Goal: Task Accomplishment & Management: Manage account settings

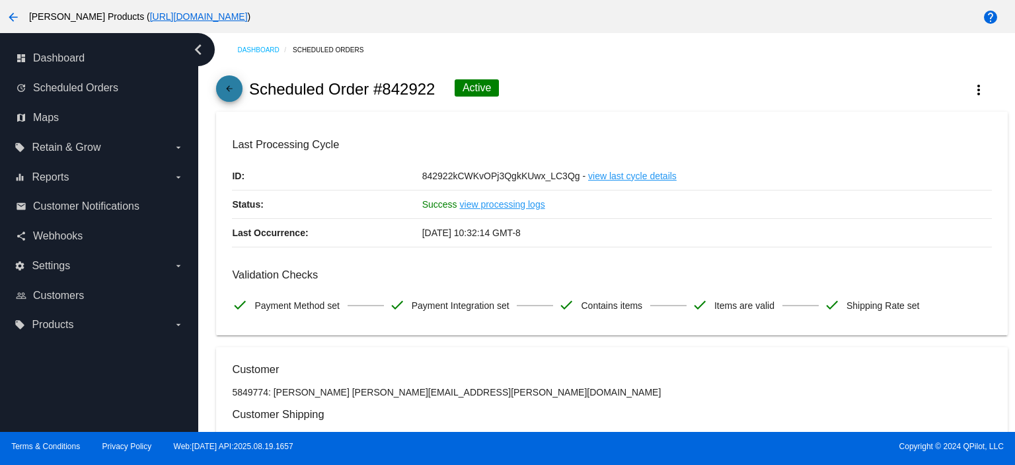
click at [230, 81] on span "arrow_back" at bounding box center [229, 91] width 16 height 32
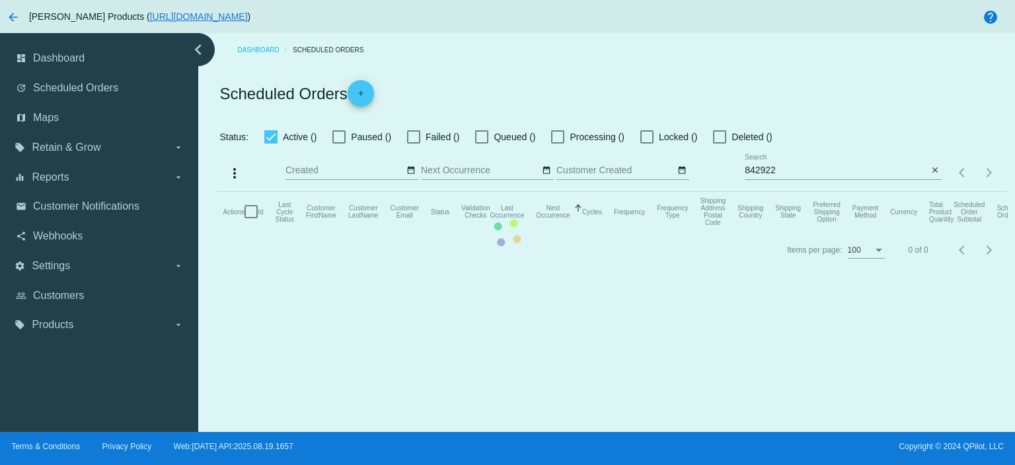
click at [794, 192] on mat-table "Actions Id Last Cycle Status Customer FirstName Customer LastName Customer Emai…" at bounding box center [611, 212] width 791 height 40
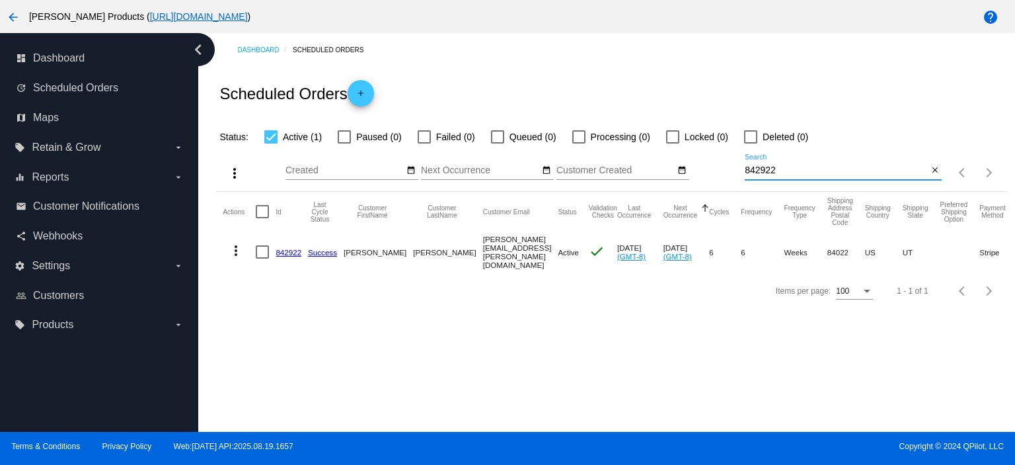
drag, startPoint x: 794, startPoint y: 169, endPoint x: 726, endPoint y: 170, distance: 68.1
click at [726, 170] on div "more_vert Aug Jan Feb Mar [DATE]" at bounding box center [611, 168] width 791 height 47
paste input "[EMAIL_ADDRESS][DOMAIN_NAME]"
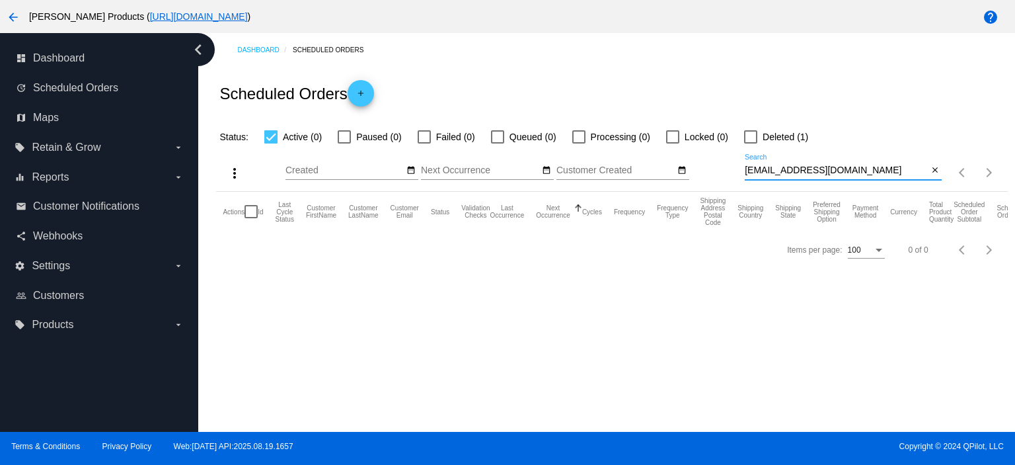
type input "[EMAIL_ADDRESS][DOMAIN_NAME]"
click at [363, 90] on mat-icon "add" at bounding box center [361, 97] width 16 height 16
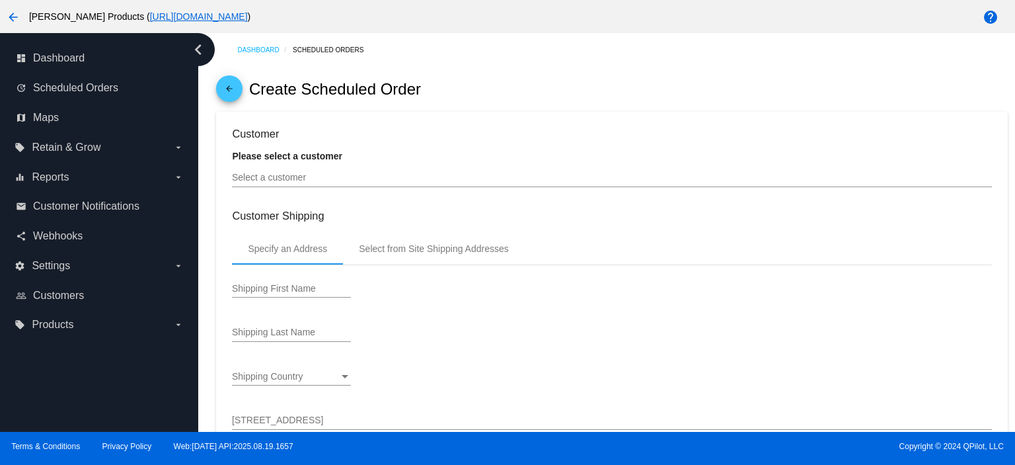
type input "[DATE]"
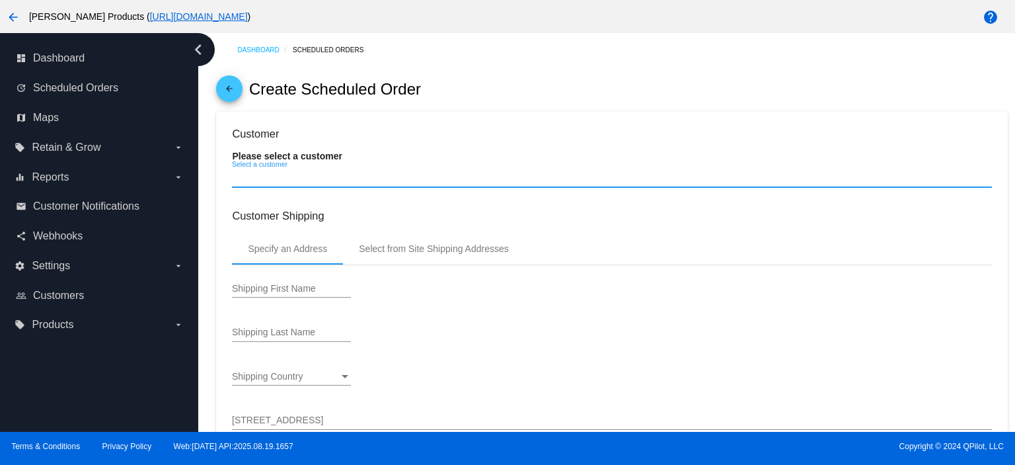
click at [238, 180] on input "Select a customer" at bounding box center [611, 177] width 759 height 11
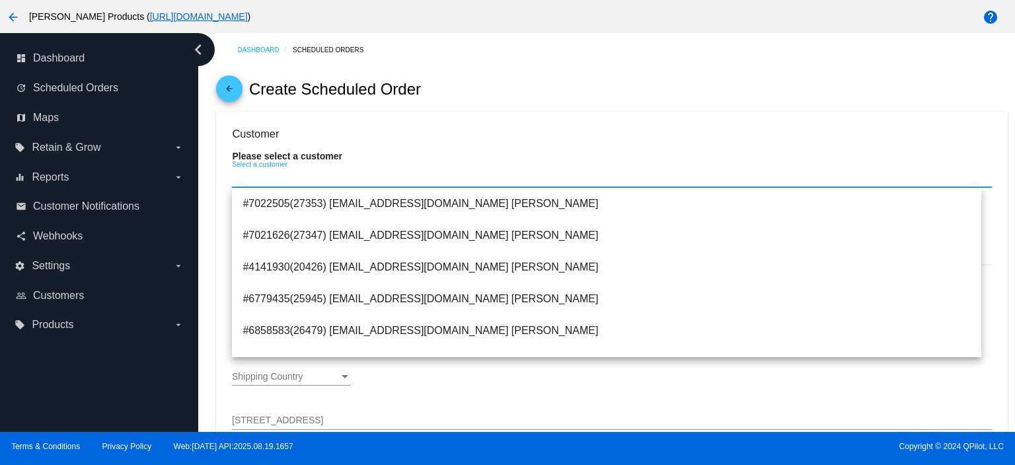
paste input "[EMAIL_ADDRESS][DOMAIN_NAME]"
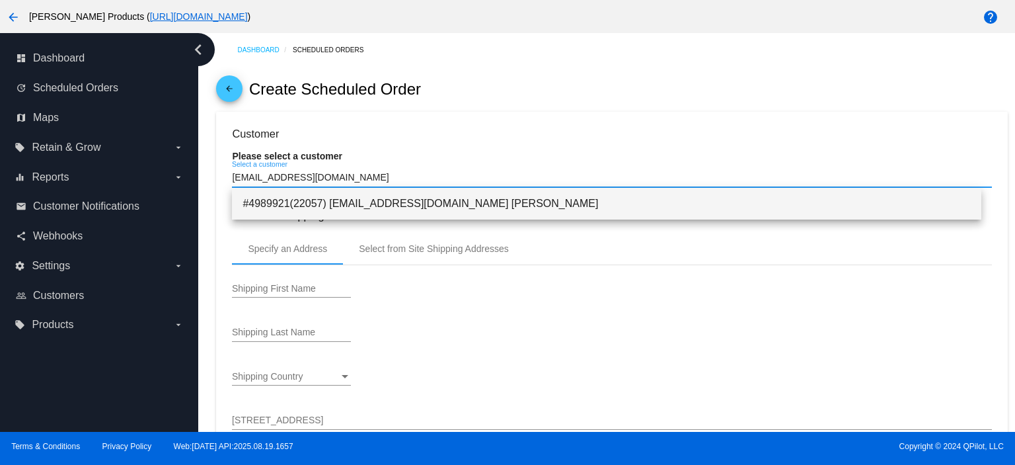
type input "[EMAIL_ADDRESS][DOMAIN_NAME]"
click at [381, 202] on span "#4989921(22057) [EMAIL_ADDRESS][DOMAIN_NAME] [PERSON_NAME]" at bounding box center [607, 204] width 728 height 32
type input "April"
type input "[PERSON_NAME]"
type input "[STREET_ADDRESS]"
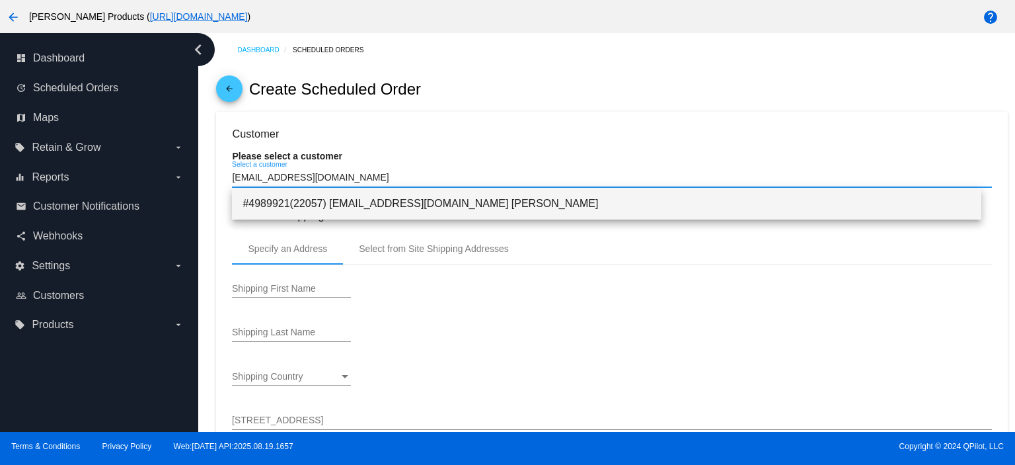
type input "Saint Hedwig"
type input "78152"
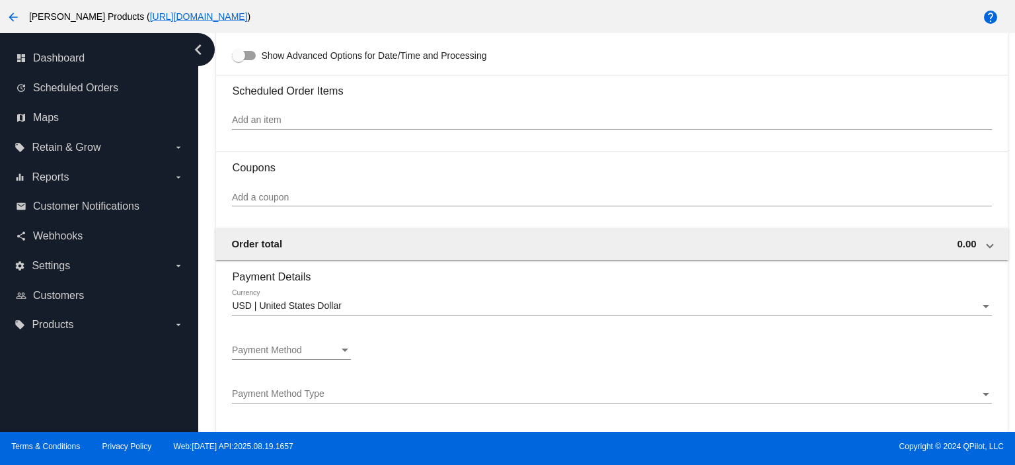
scroll to position [793, 0]
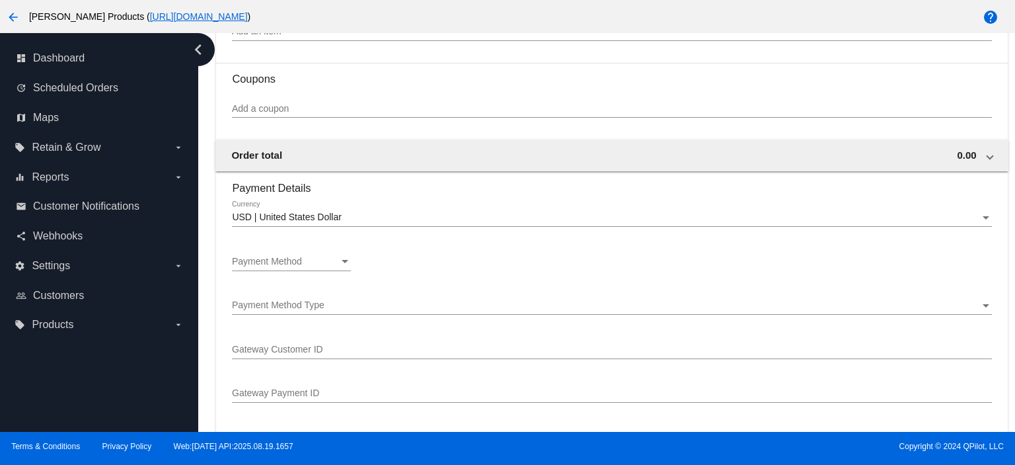
click at [309, 271] on div at bounding box center [291, 270] width 119 height 1
click at [309, 265] on div "Payment Method" at bounding box center [285, 261] width 107 height 11
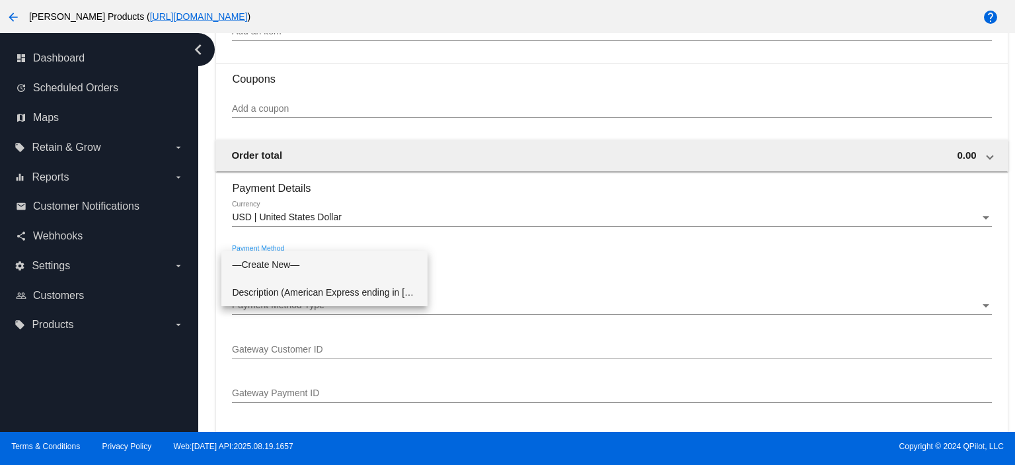
click at [305, 287] on span "Description (American Express ending in [DATE] (expires [CREDIT_CARD_DATA])) Ga…" at bounding box center [324, 292] width 185 height 28
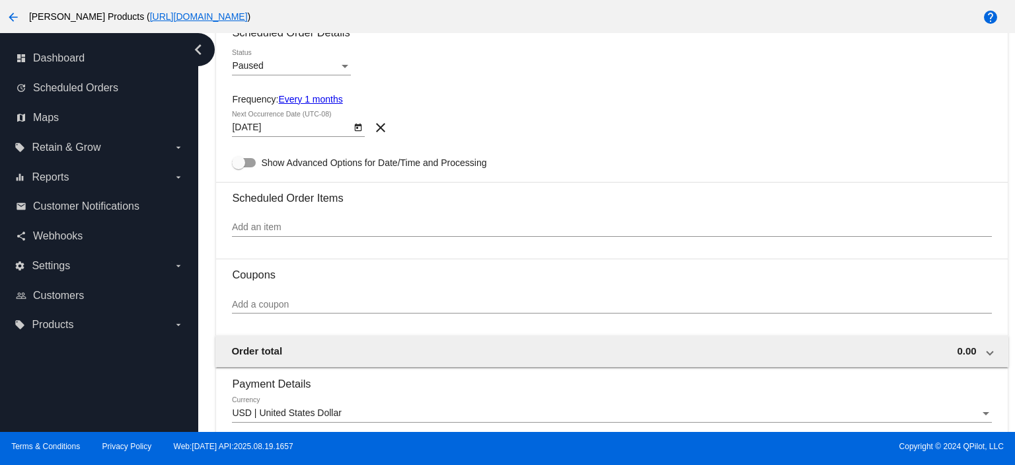
scroll to position [704, 0]
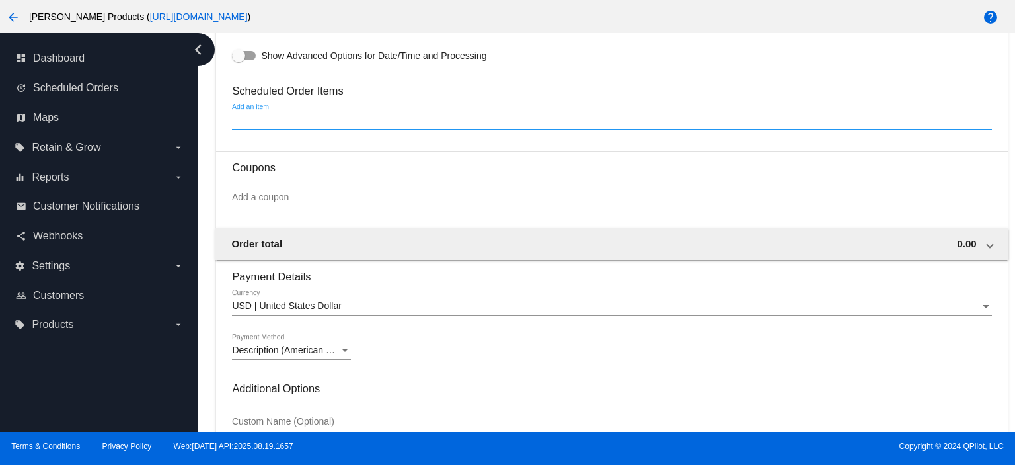
click at [257, 121] on input "Add an item" at bounding box center [611, 120] width 759 height 11
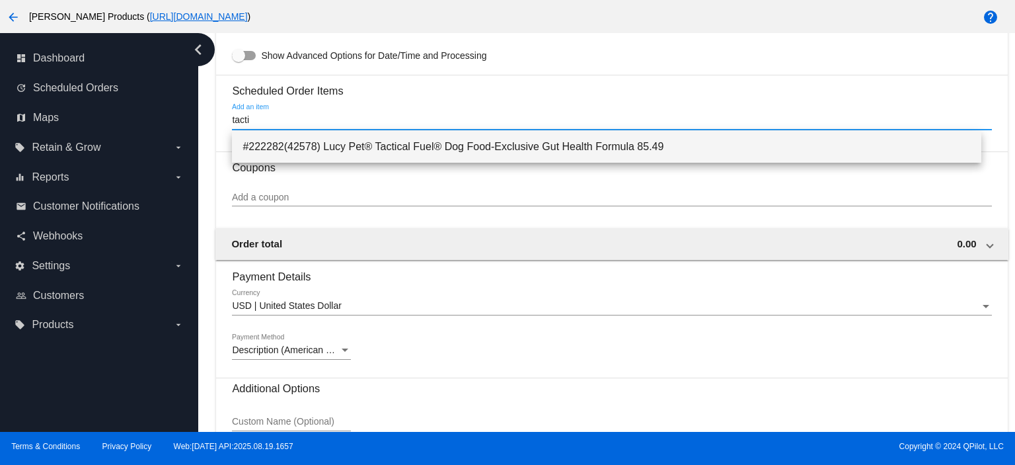
type input "tacti"
click at [302, 145] on span "#222282(42578) Lucy Pet® Tactical Fuel® Dog Food-Exclusive Gut Health Formula 8…" at bounding box center [607, 147] width 728 height 32
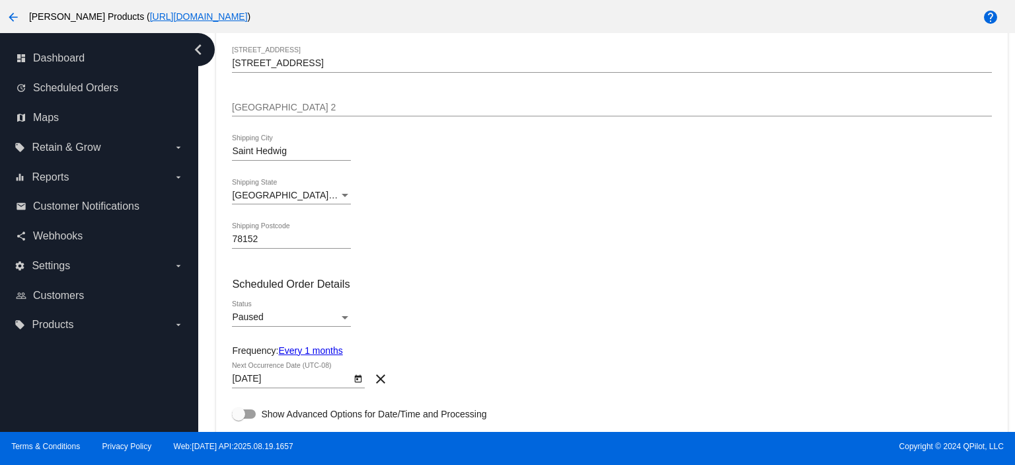
scroll to position [434, 0]
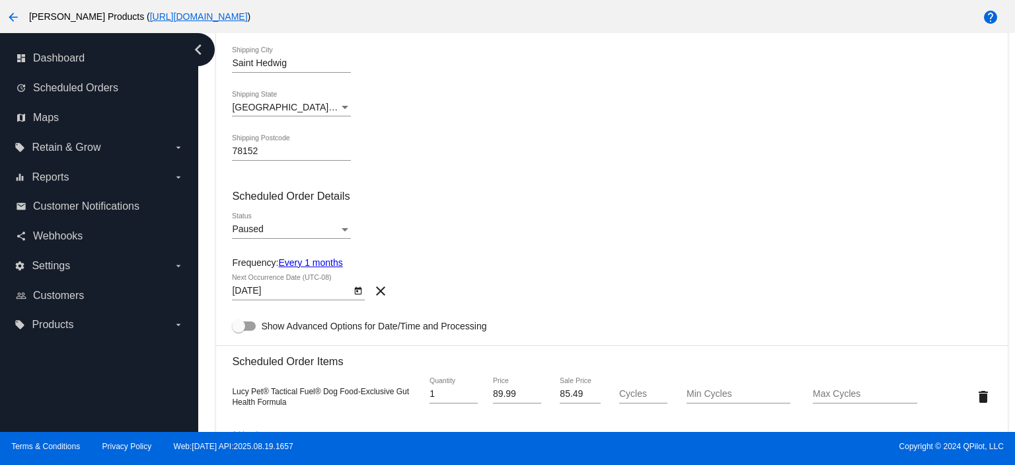
click at [311, 256] on mat-card-content "Customer 4989921(22057): [PERSON_NAME] [EMAIL_ADDRESS][DOMAIN_NAME] Select a cu…" at bounding box center [611, 258] width 759 height 1131
click at [306, 259] on link "Every 1 months" at bounding box center [310, 262] width 64 height 11
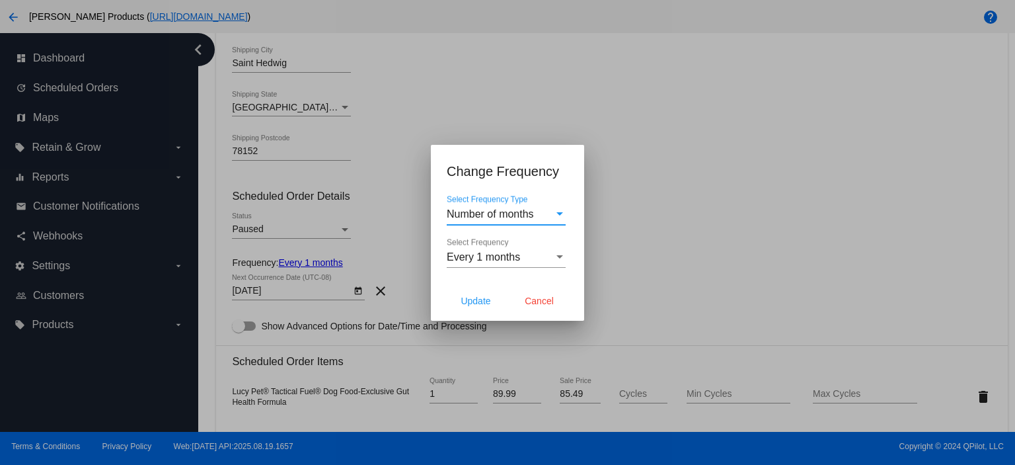
click at [479, 211] on span "Number of months" at bounding box center [490, 213] width 87 height 11
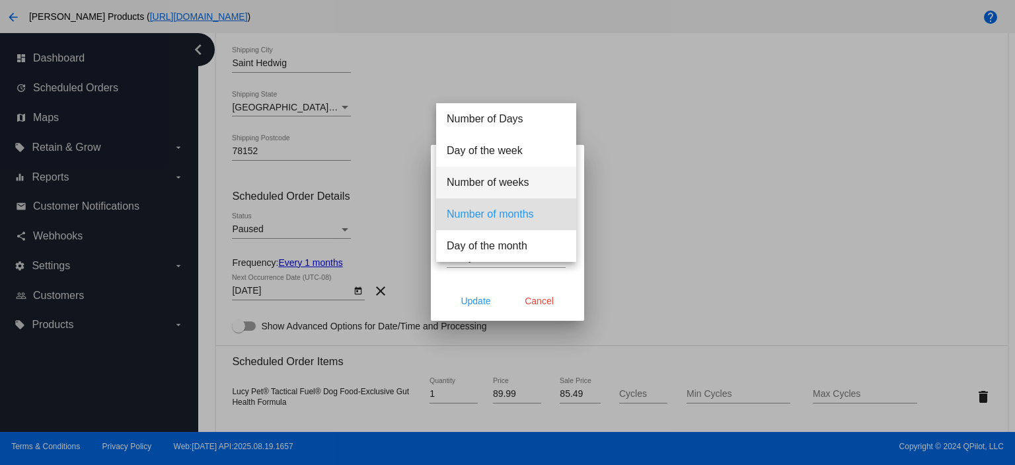
click at [498, 178] on span "Number of weeks" at bounding box center [506, 183] width 119 height 32
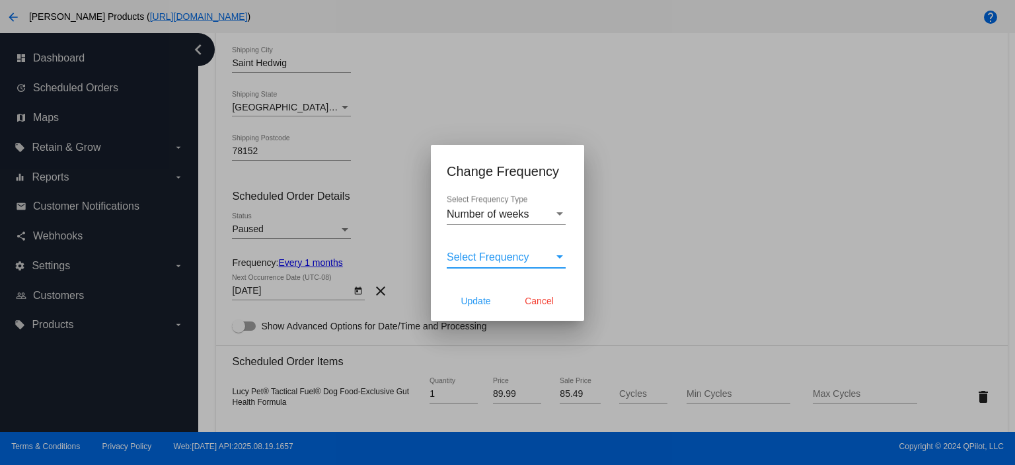
click at [480, 254] on span "Select Frequency" at bounding box center [488, 256] width 83 height 11
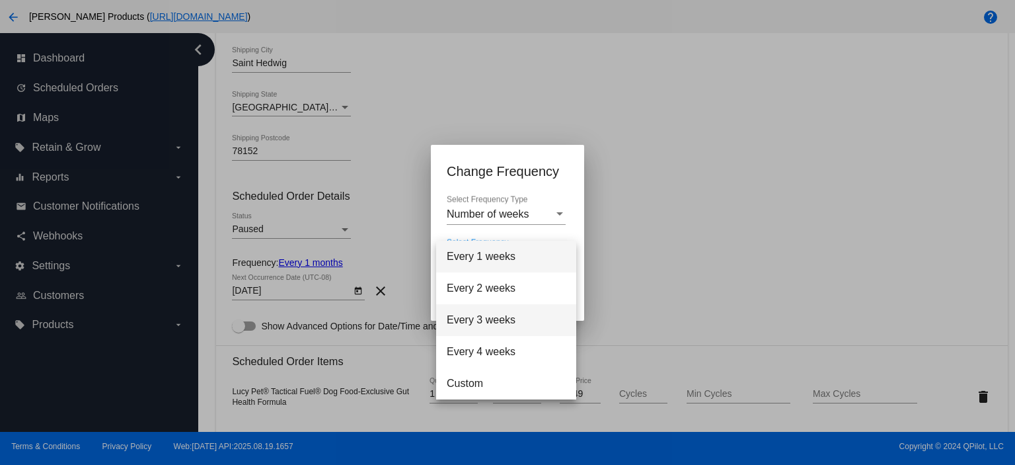
click at [478, 322] on span "Every 3 weeks" at bounding box center [506, 320] width 119 height 32
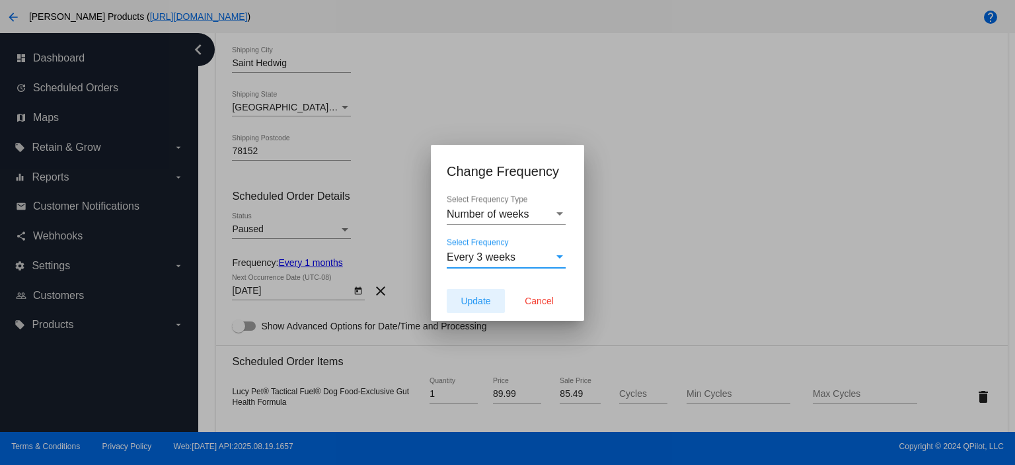
click at [472, 298] on span "Update" at bounding box center [476, 300] width 30 height 11
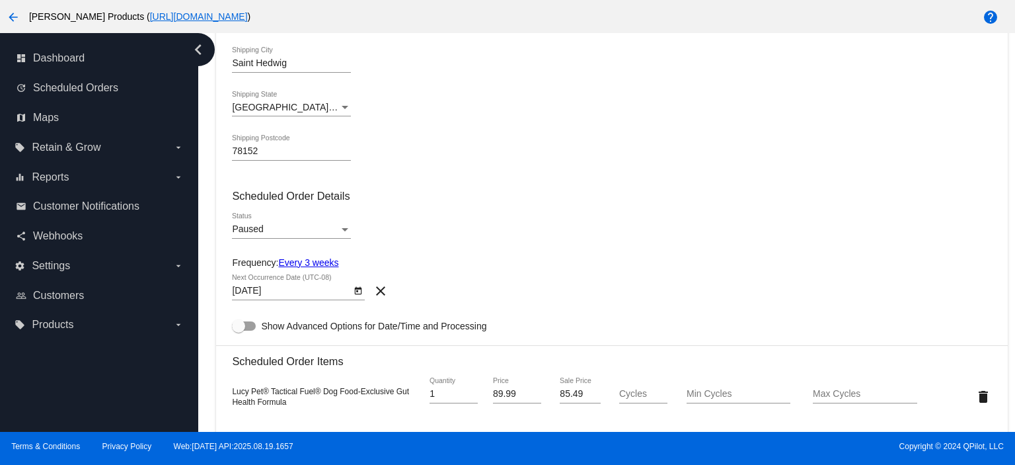
type input "[DATE]"
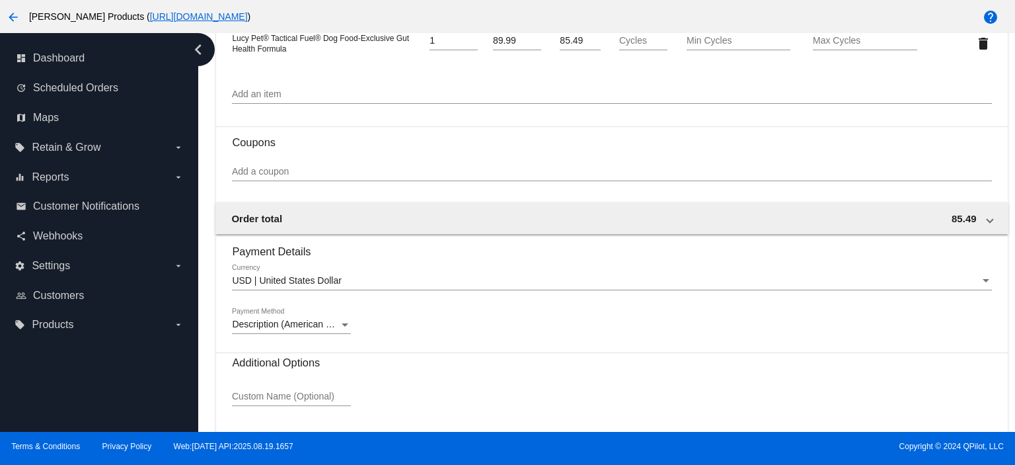
scroll to position [875, 0]
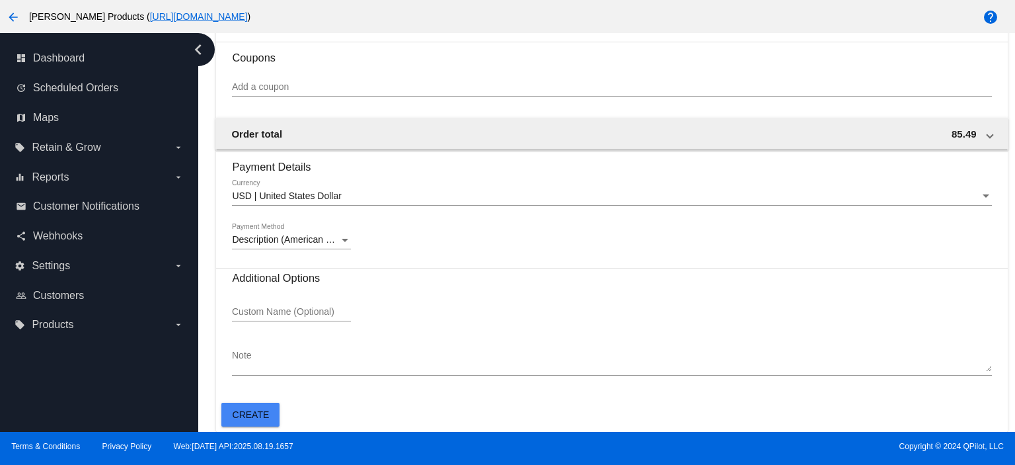
click at [254, 414] on span "Create" at bounding box center [251, 414] width 37 height 11
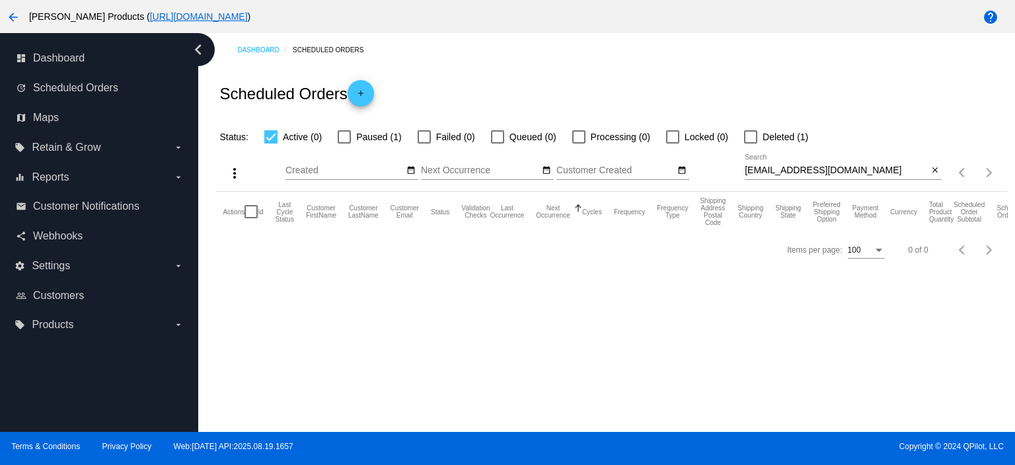
click at [344, 137] on div at bounding box center [344, 136] width 13 height 13
click at [344, 143] on input "Paused (1)" at bounding box center [344, 143] width 1 height 1
checkbox input "true"
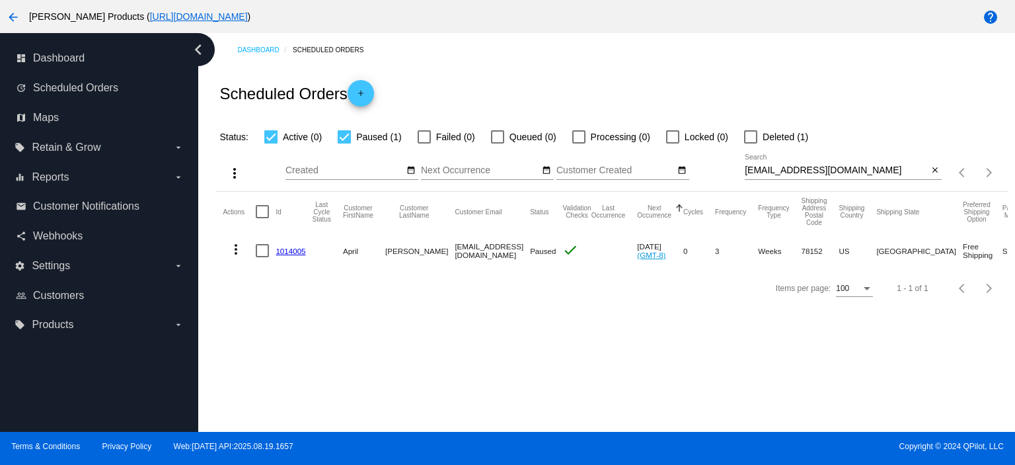
click at [294, 248] on link "1014005" at bounding box center [291, 250] width 30 height 9
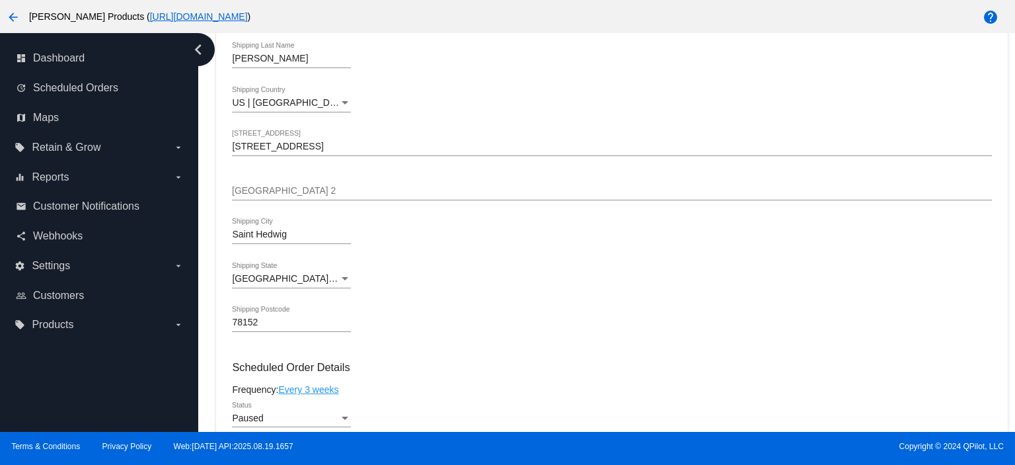
scroll to position [529, 0]
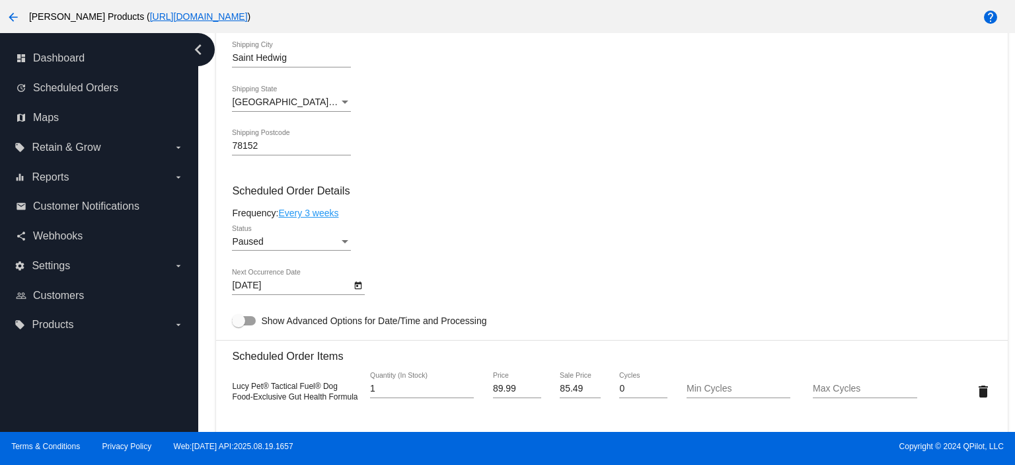
click at [270, 247] on div "Paused" at bounding box center [285, 242] width 107 height 11
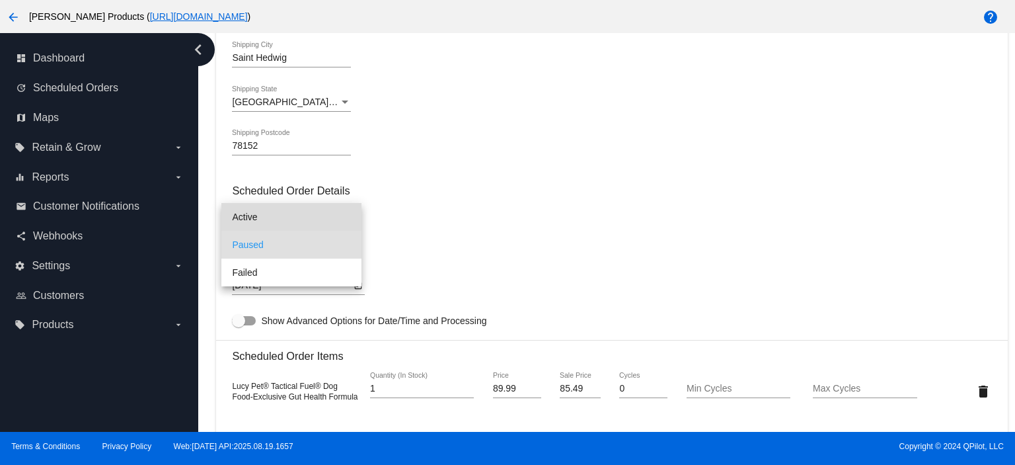
click at [270, 221] on span "Active" at bounding box center [291, 217] width 119 height 28
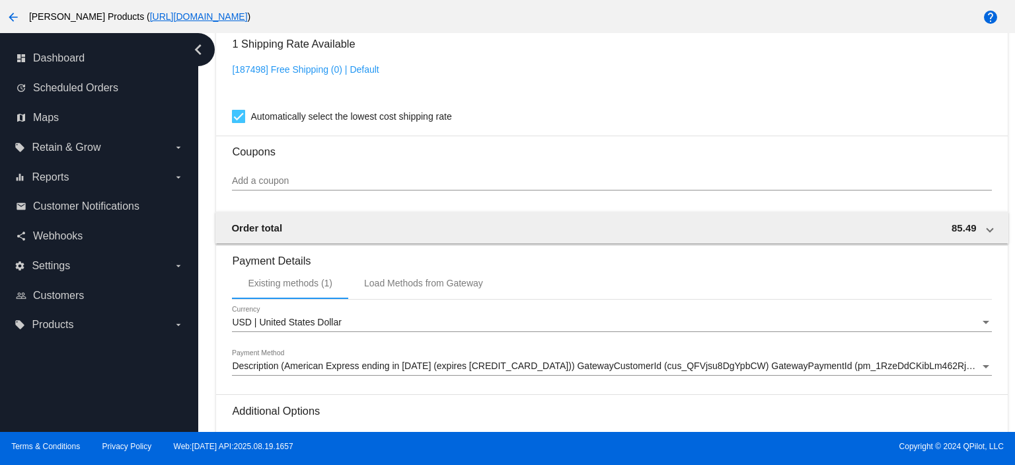
scroll to position [1121, 0]
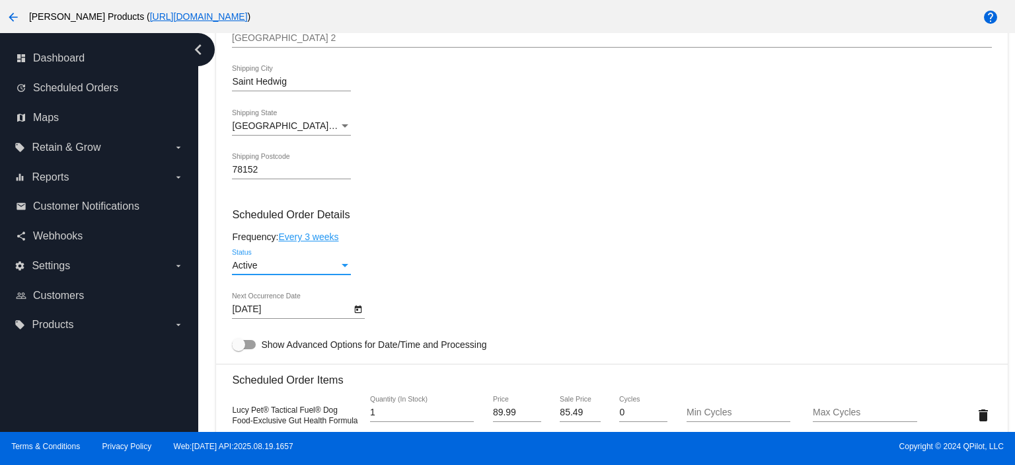
scroll to position [0, 0]
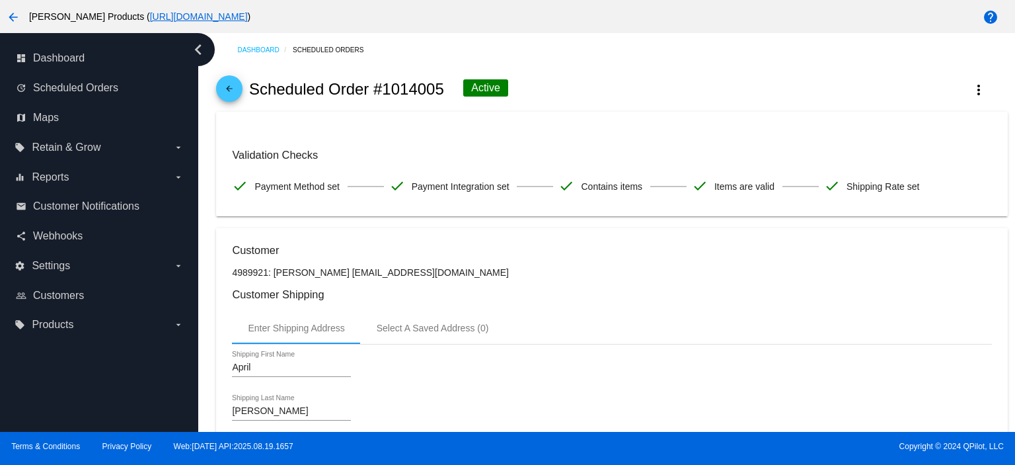
click at [229, 87] on mat-icon "arrow_back" at bounding box center [229, 92] width 16 height 16
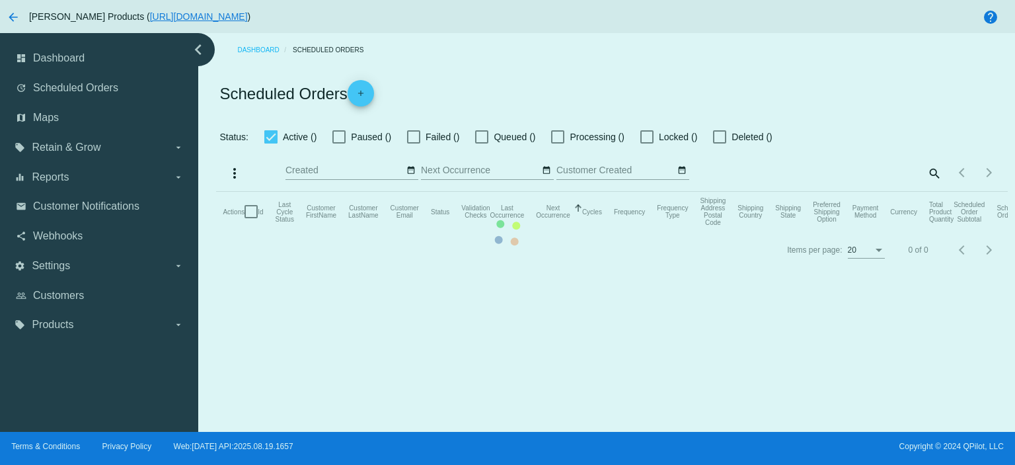
checkbox input "true"
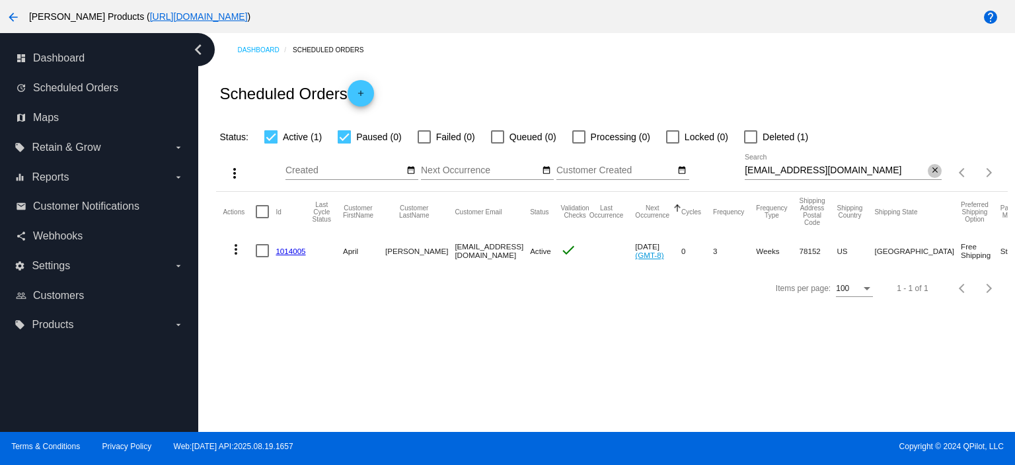
click at [932, 171] on mat-icon "close" at bounding box center [934, 170] width 9 height 11
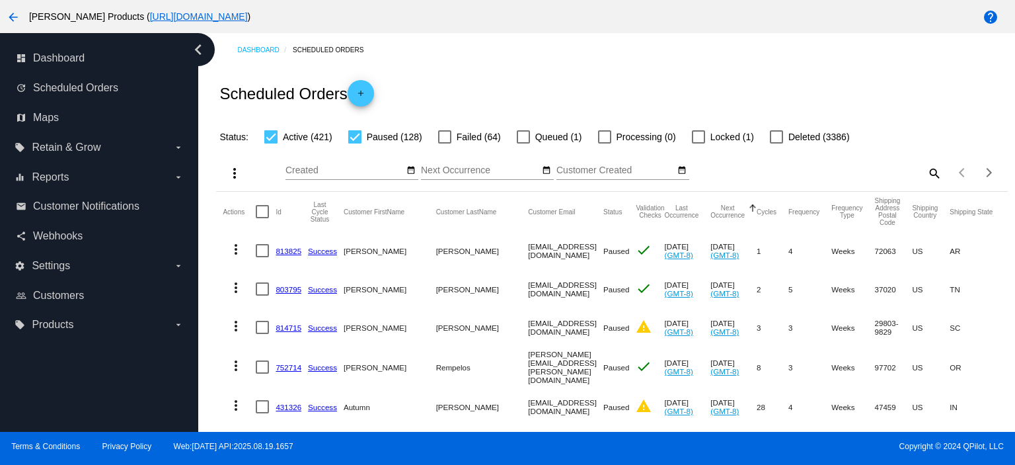
click at [926, 174] on mat-icon "search" at bounding box center [934, 173] width 16 height 20
click at [745, 173] on input "Search" at bounding box center [843, 170] width 197 height 11
paste input "[EMAIL_ADDRESS][DOMAIN_NAME]"
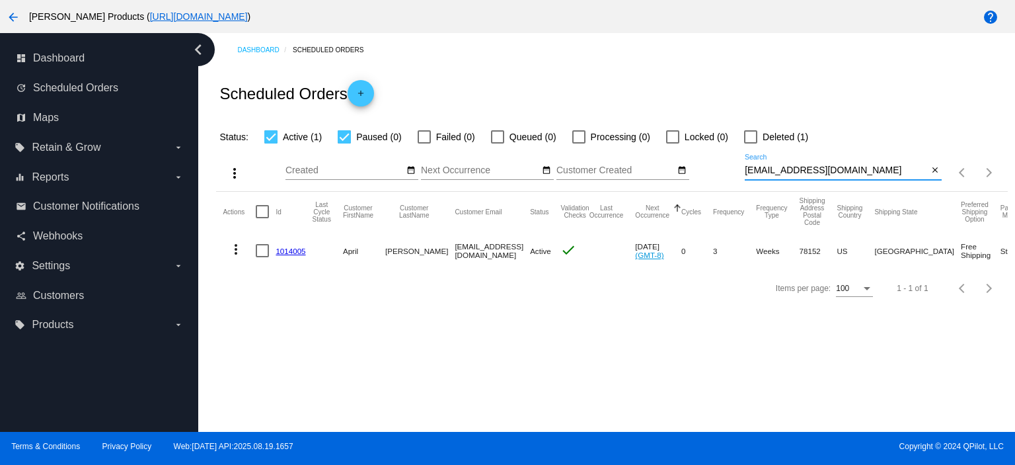
type input "[EMAIL_ADDRESS][DOMAIN_NAME]"
click at [288, 250] on link "1014005" at bounding box center [291, 250] width 30 height 9
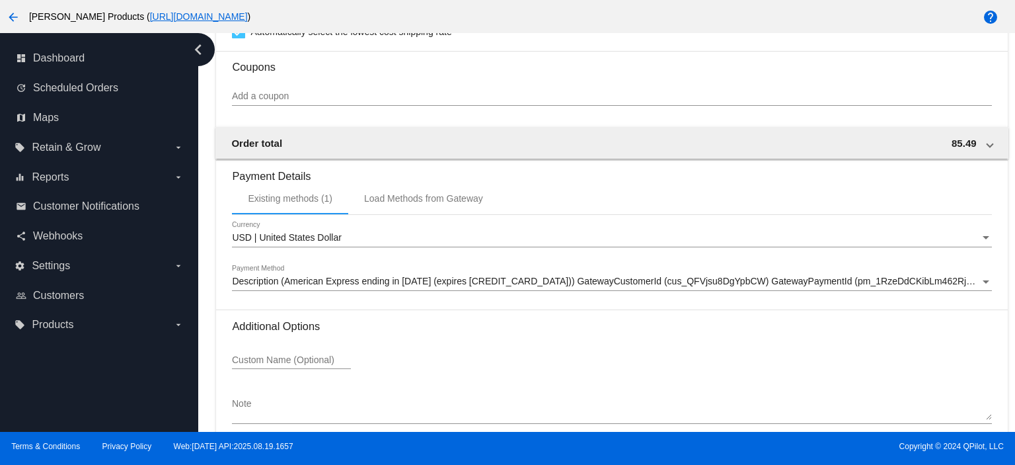
scroll to position [1121, 0]
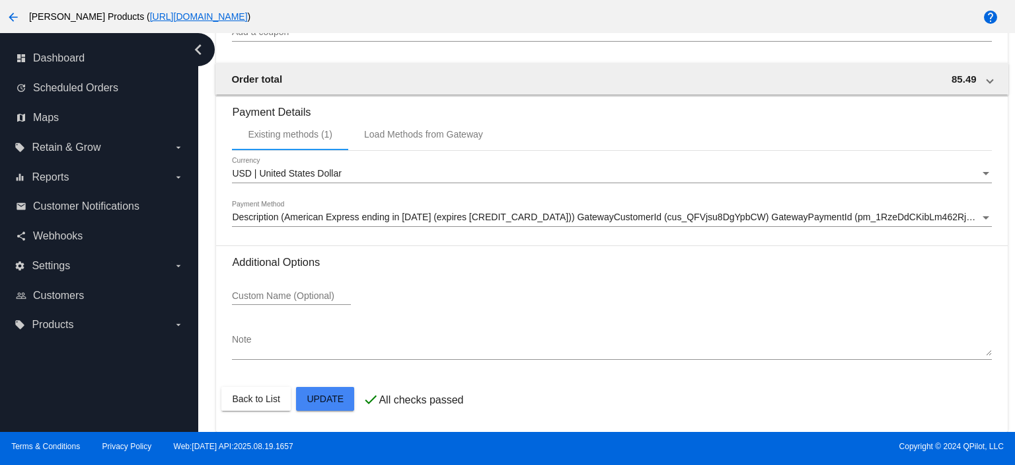
click at [330, 410] on mat-card-actions "Back to List Update" at bounding box center [611, 398] width 780 height 34
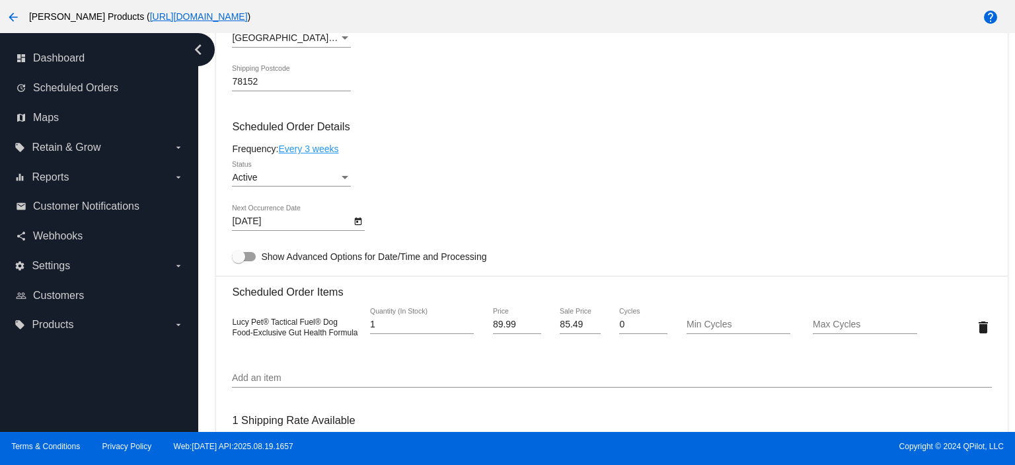
scroll to position [0, 0]
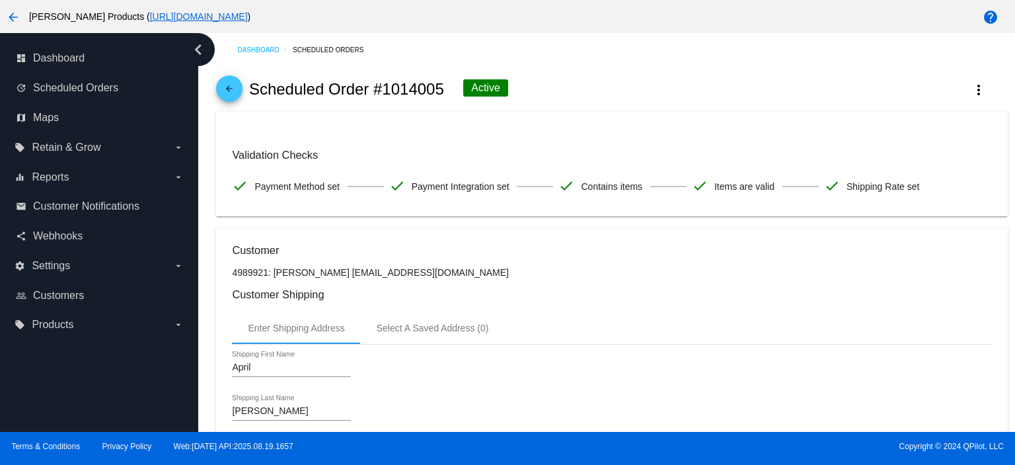
click at [225, 89] on mat-icon "arrow_back" at bounding box center [229, 92] width 16 height 16
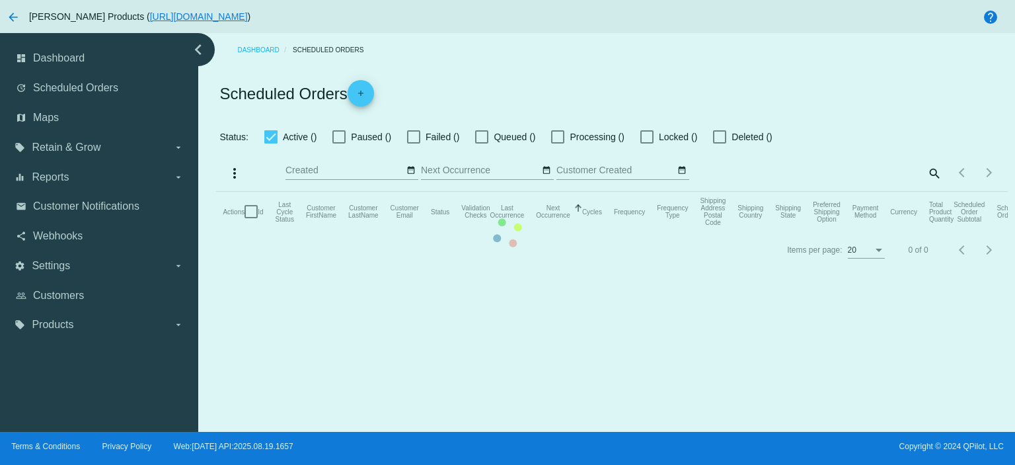
checkbox input "true"
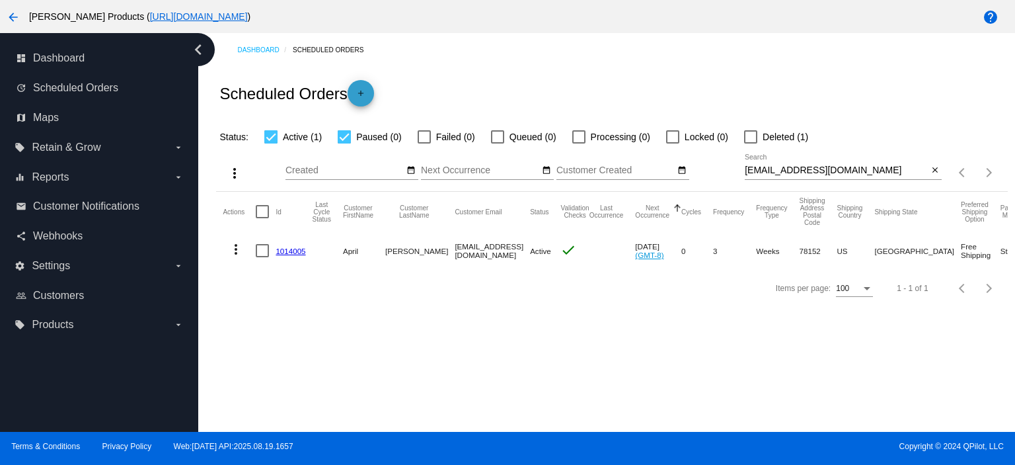
click at [361, 93] on mat-icon "add" at bounding box center [361, 97] width 16 height 16
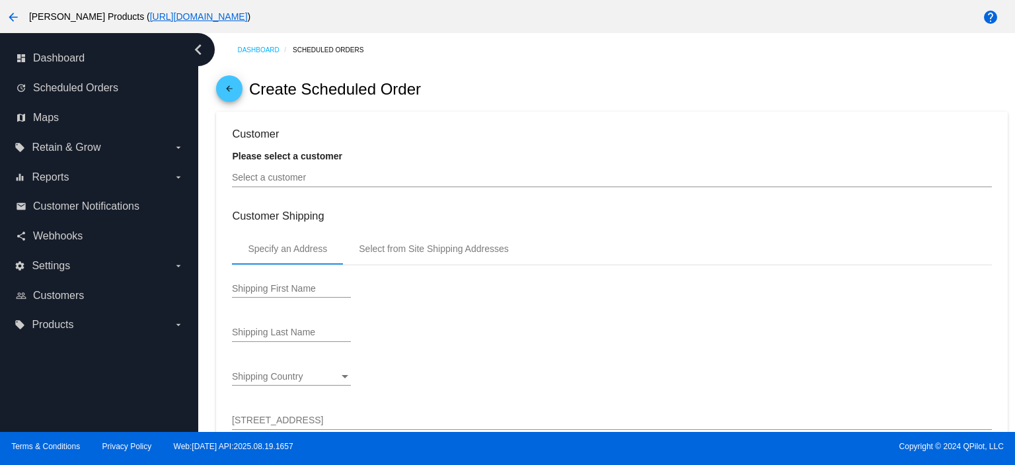
type input "[DATE]"
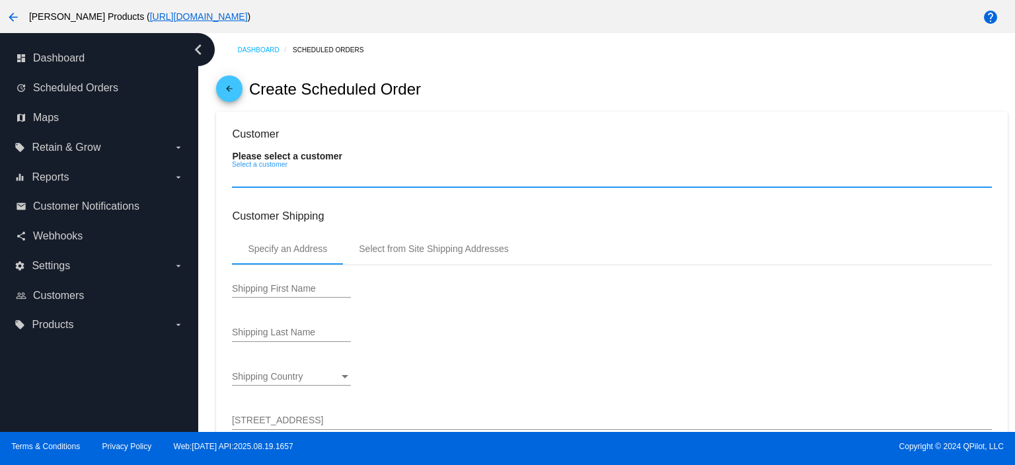
click at [258, 180] on input "Select a customer" at bounding box center [611, 177] width 759 height 11
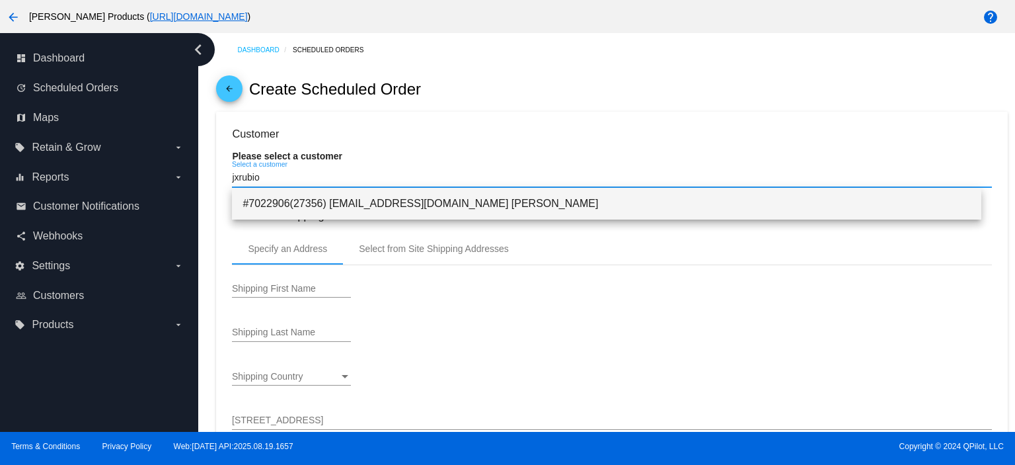
type input "jxrubio"
click at [380, 206] on span "#7022906(27356) [EMAIL_ADDRESS][DOMAIN_NAME] [PERSON_NAME]" at bounding box center [607, 204] width 728 height 32
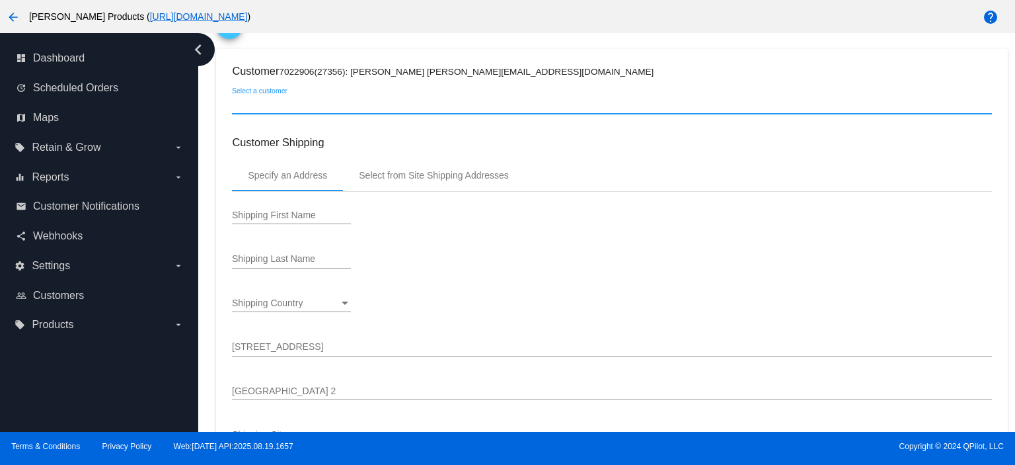
scroll to position [88, 0]
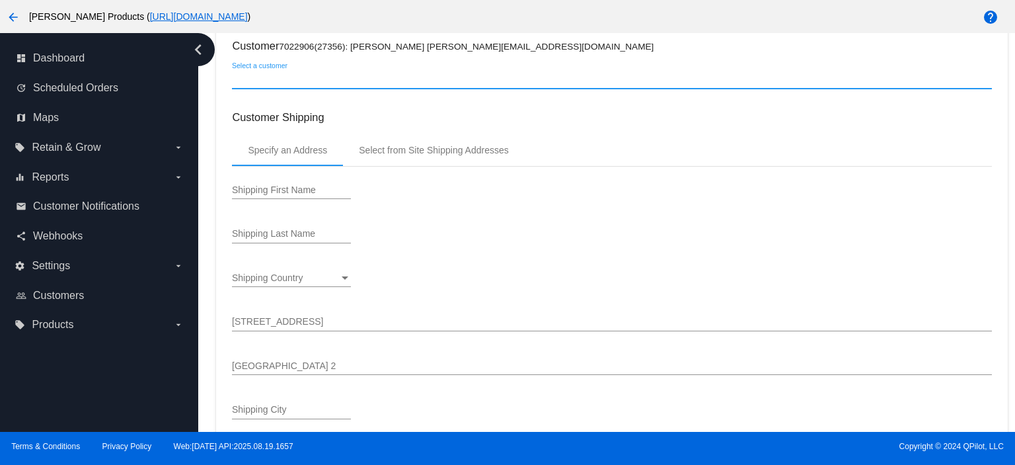
click at [258, 193] on input "Shipping First Name" at bounding box center [291, 190] width 119 height 11
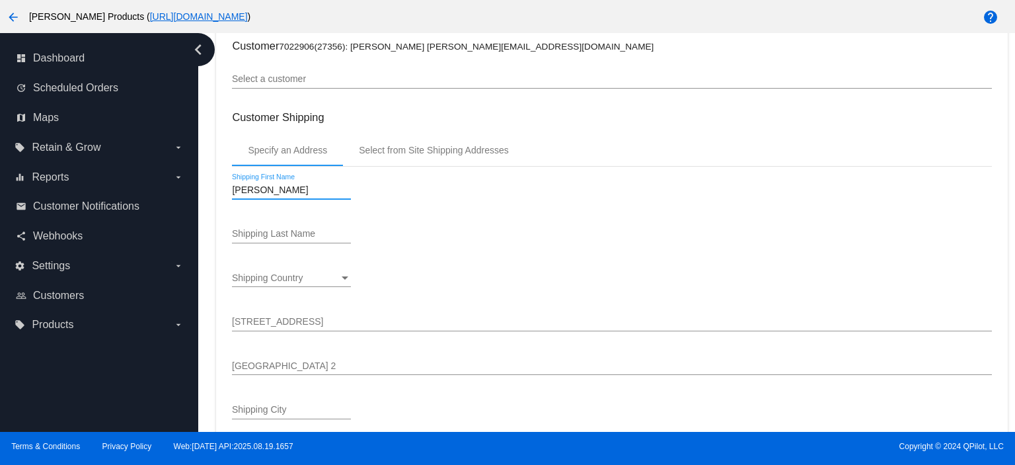
type input "[PERSON_NAME]"
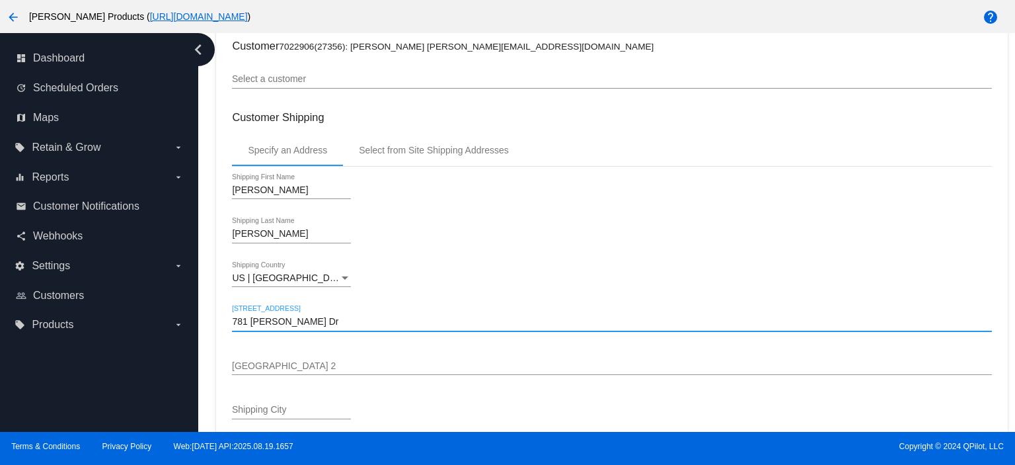
type input "781 [PERSON_NAME] Dr"
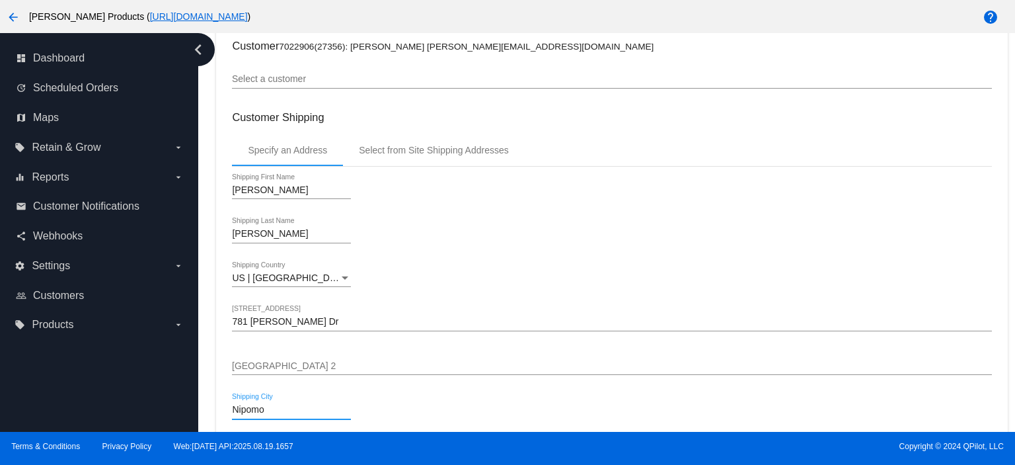
type input "Nipomo"
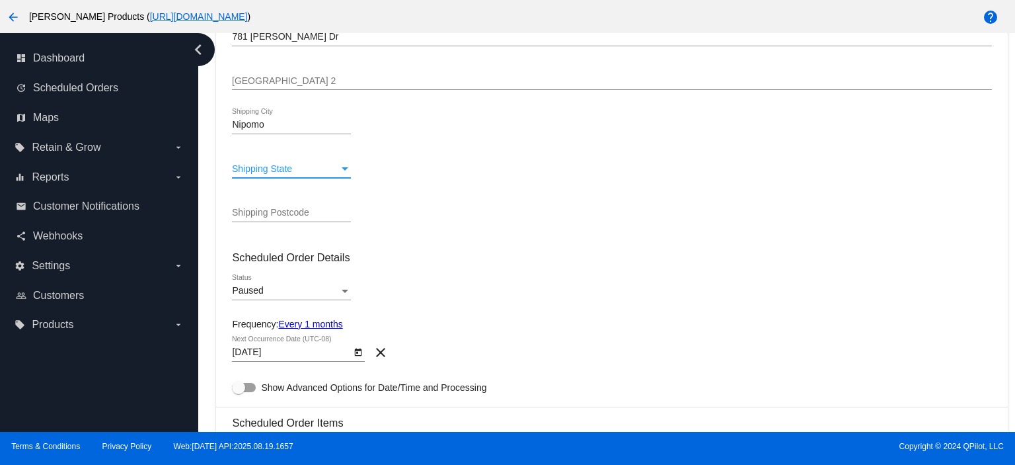
scroll to position [397, 0]
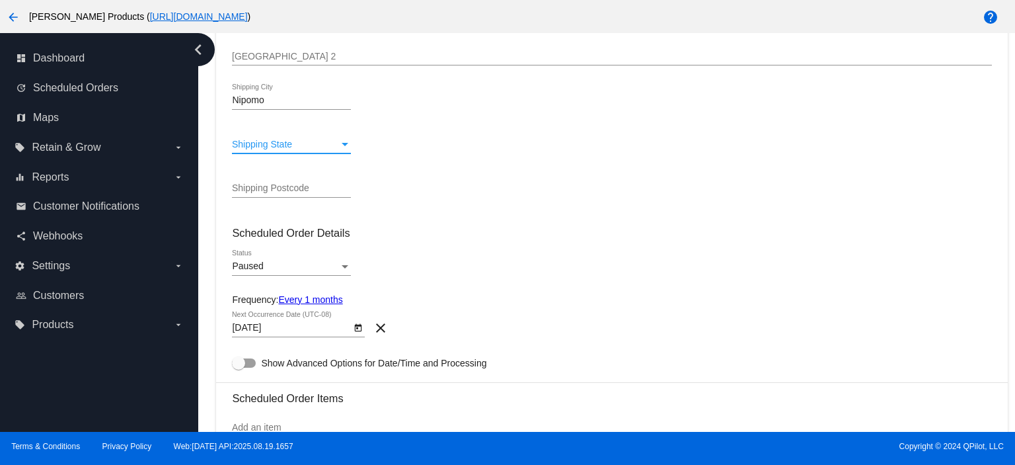
click at [250, 141] on span "Shipping State" at bounding box center [262, 144] width 60 height 11
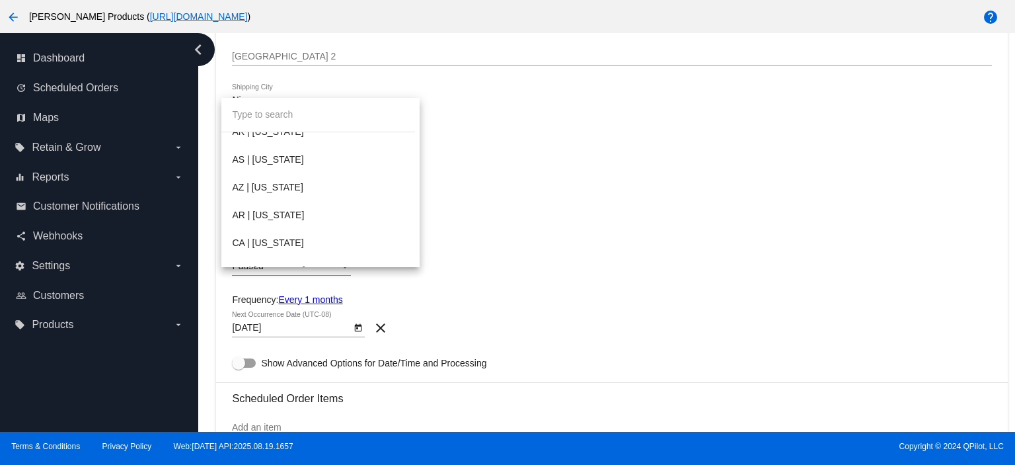
scroll to position [176, 0]
click at [273, 217] on span "CA | [US_STATE]" at bounding box center [320, 217] width 176 height 28
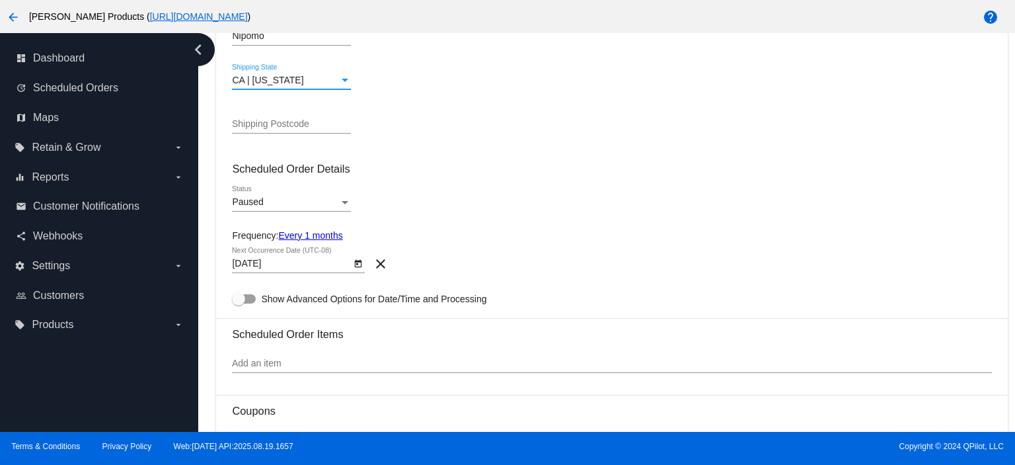
scroll to position [486, 0]
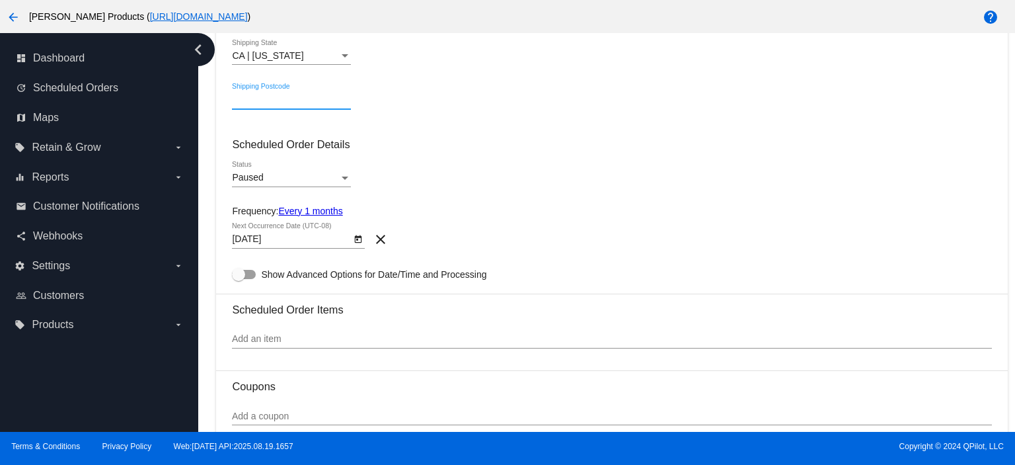
click at [248, 104] on input "Shipping Postcode" at bounding box center [291, 99] width 119 height 11
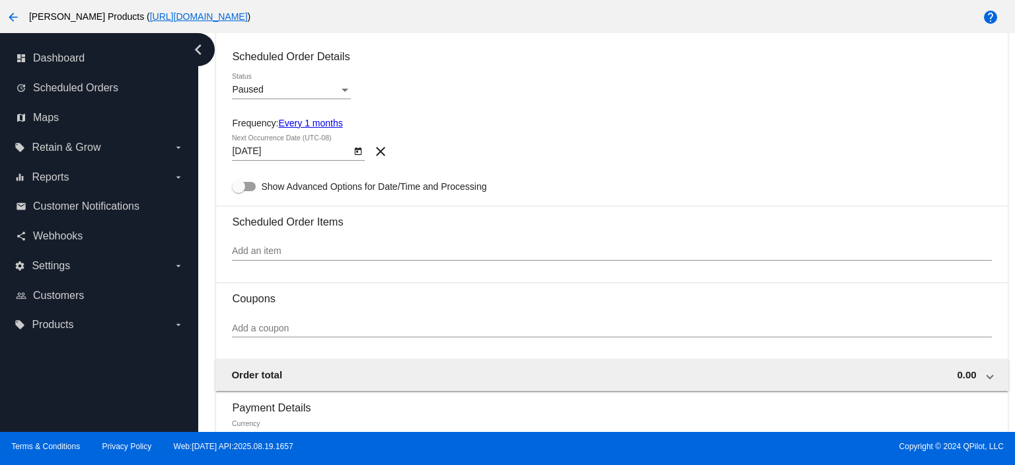
type input "93444"
click at [261, 250] on input "Add an item" at bounding box center [611, 251] width 759 height 11
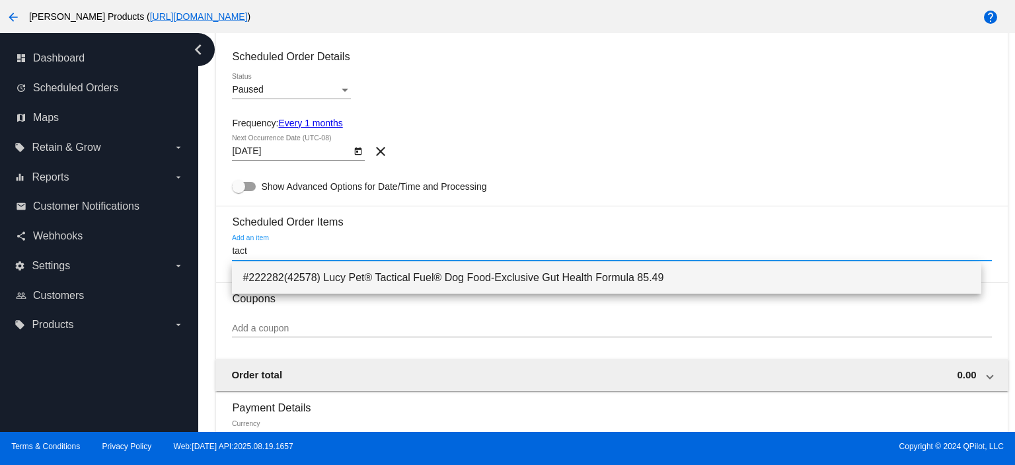
type input "tact"
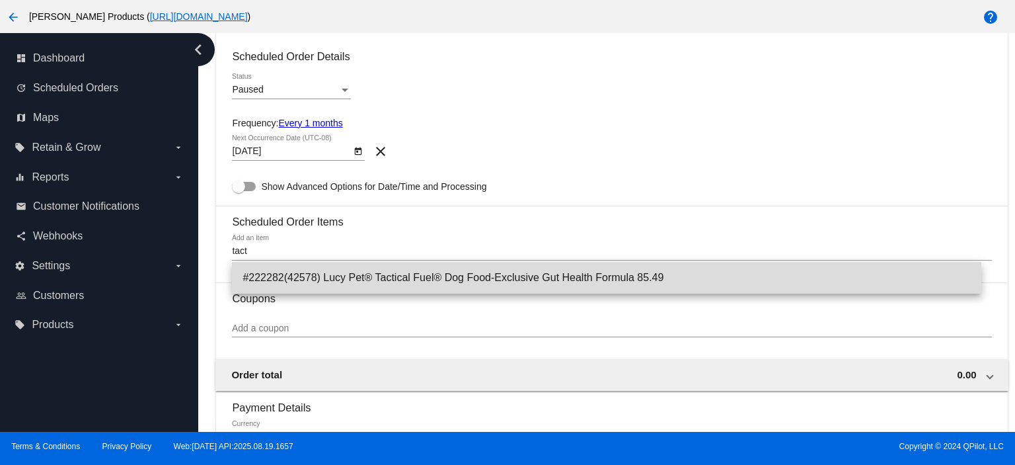
click at [293, 277] on span "#222282(42578) Lucy Pet® Tactical Fuel® Dog Food-Exclusive Gut Health Formula 8…" at bounding box center [607, 278] width 728 height 32
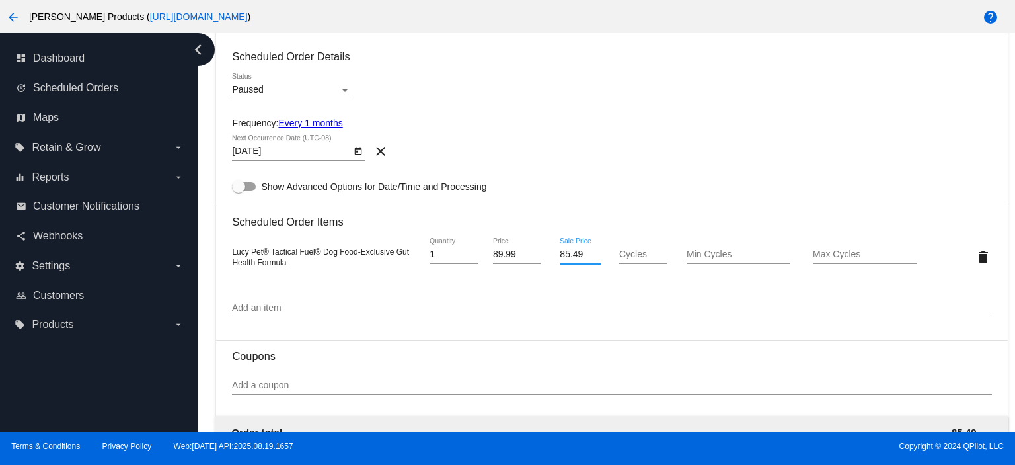
drag, startPoint x: 582, startPoint y: 260, endPoint x: 533, endPoint y: 258, distance: 48.9
click at [533, 258] on div "Lucy Pet® Tactical Fuel® Dog Food-Exclusive Gut Health Formula 1 Quantity 89.99…" at bounding box center [611, 257] width 759 height 38
type input "74.07"
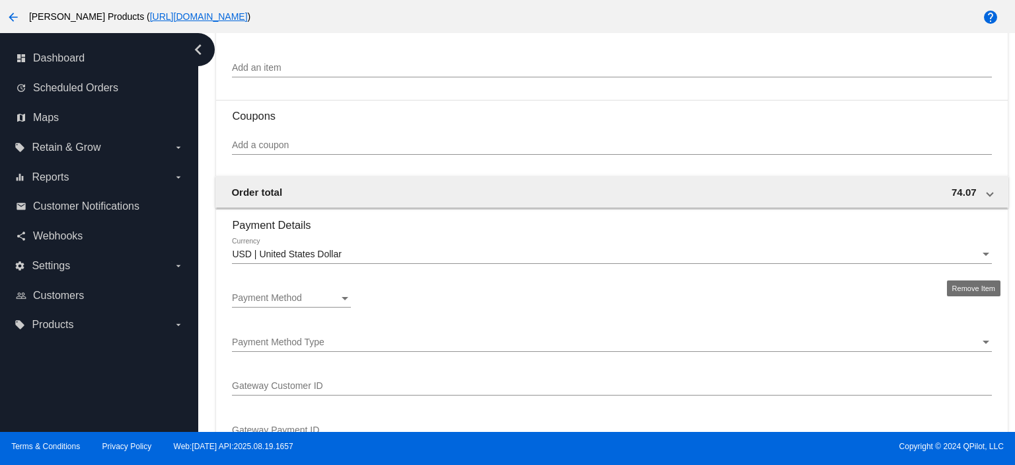
scroll to position [838, 0]
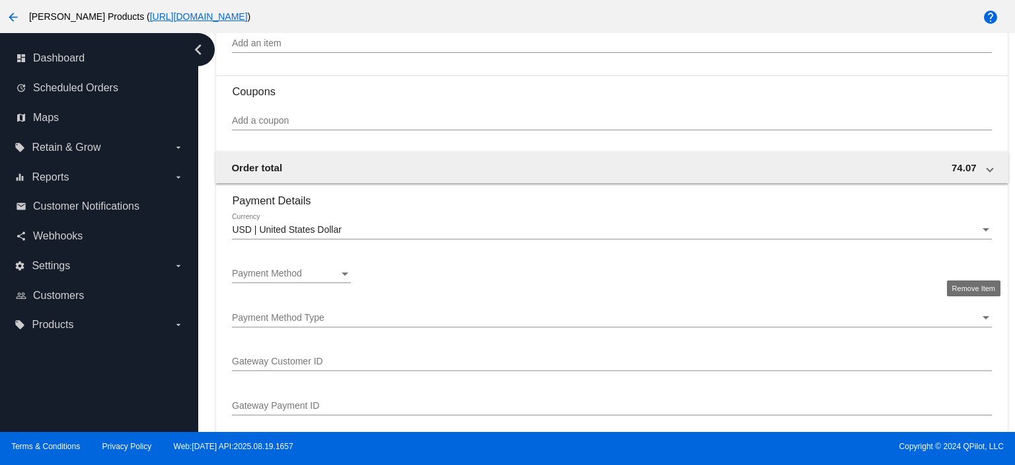
click at [283, 277] on span "Payment Method" at bounding box center [267, 273] width 70 height 11
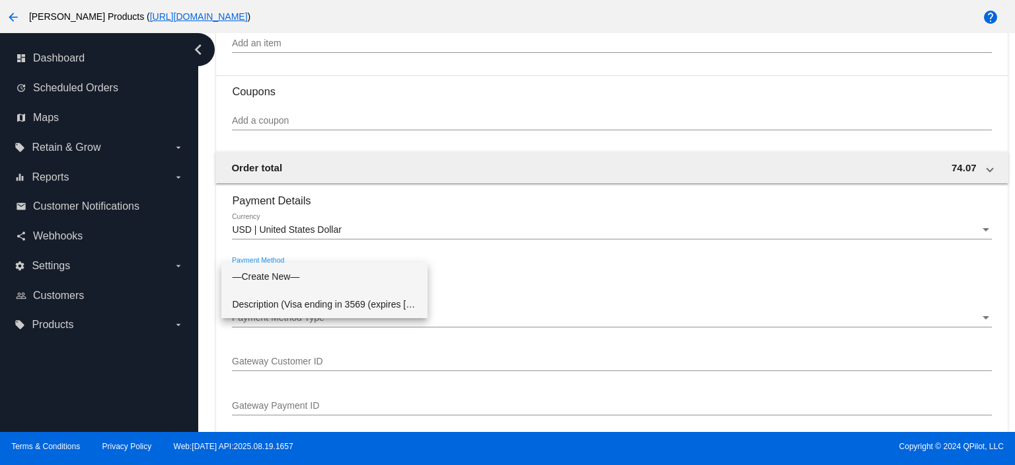
click at [283, 298] on span "Description (Visa ending in 3569 (expires [CREDIT_CARD_DATA])) GatewayCustomerI…" at bounding box center [324, 304] width 185 height 28
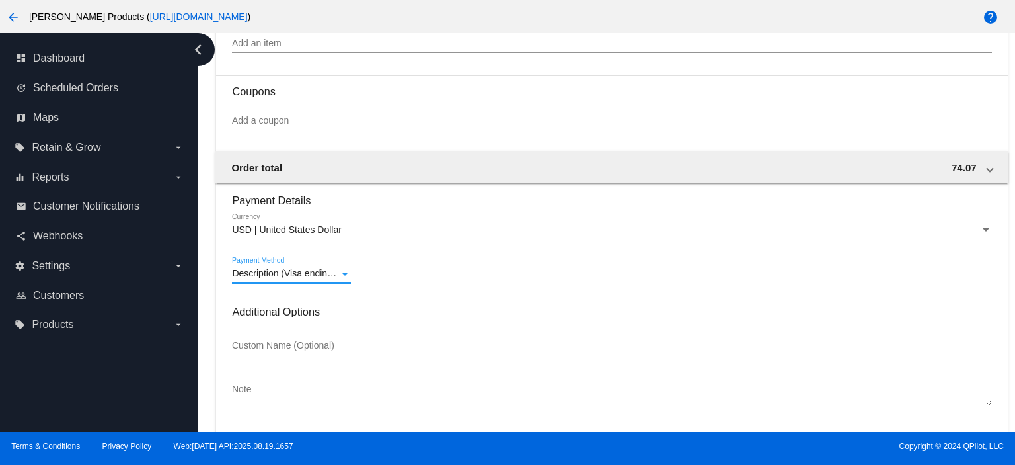
scroll to position [875, 0]
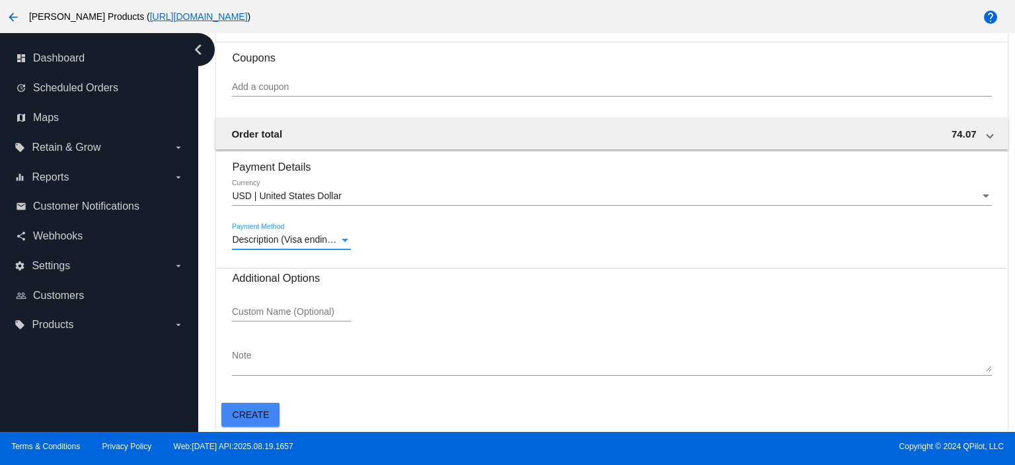
click at [240, 368] on textarea "Note" at bounding box center [611, 360] width 759 height 21
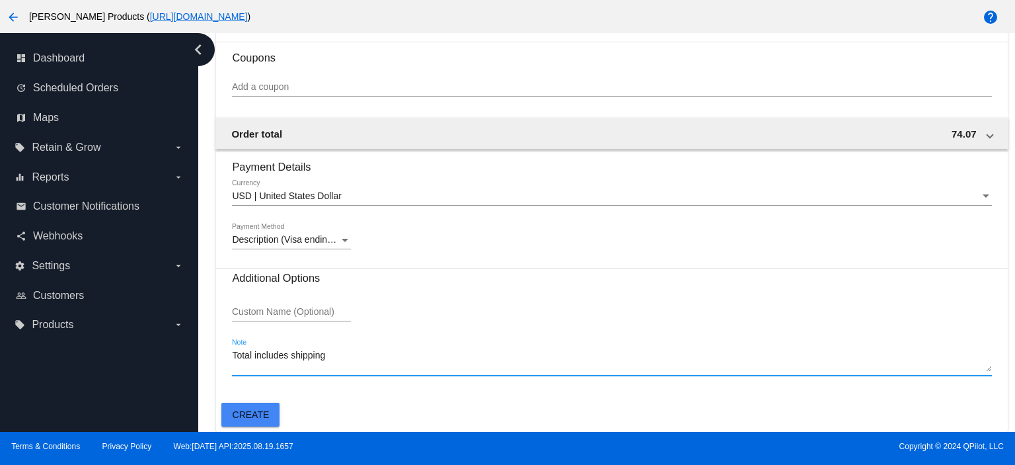
type textarea "Total includes shipping"
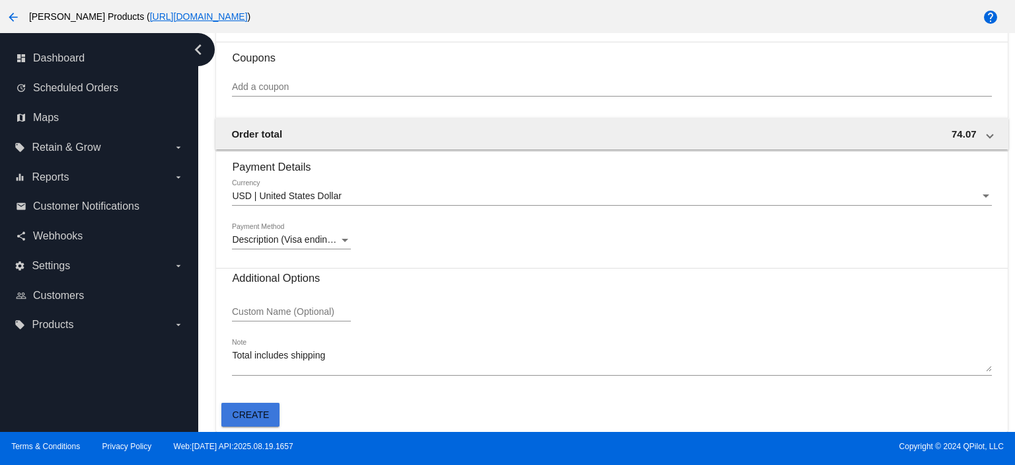
click at [256, 408] on button "Create" at bounding box center [250, 414] width 58 height 24
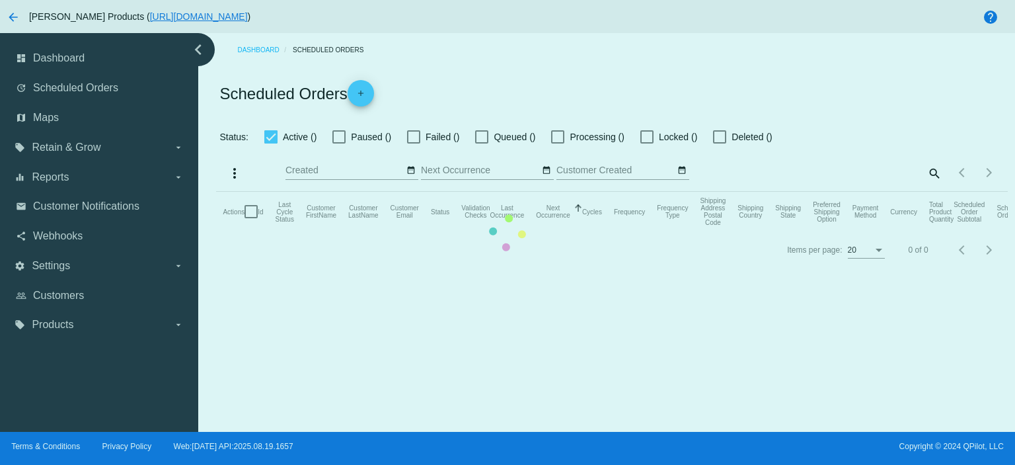
checkbox input "true"
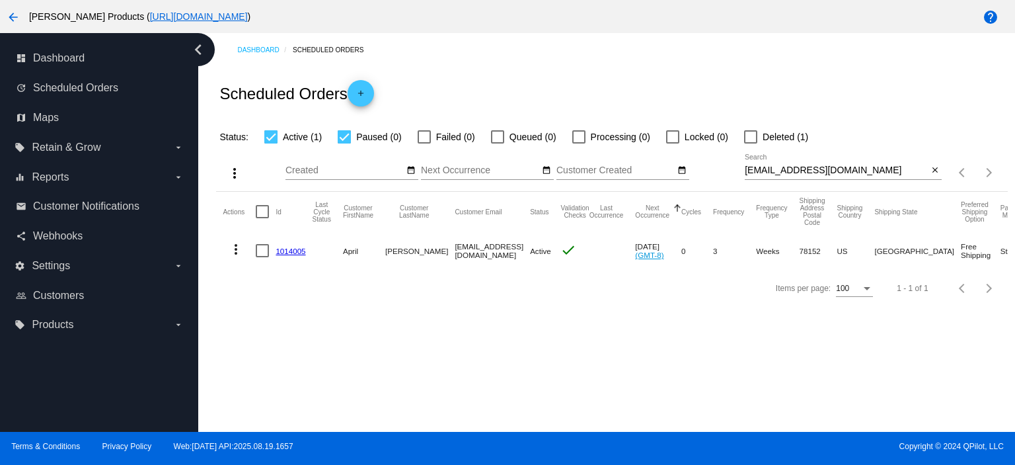
click at [748, 135] on div at bounding box center [750, 136] width 13 height 13
click at [750, 143] on input "Deleted (1)" at bounding box center [750, 143] width 1 height 1
checkbox input "true"
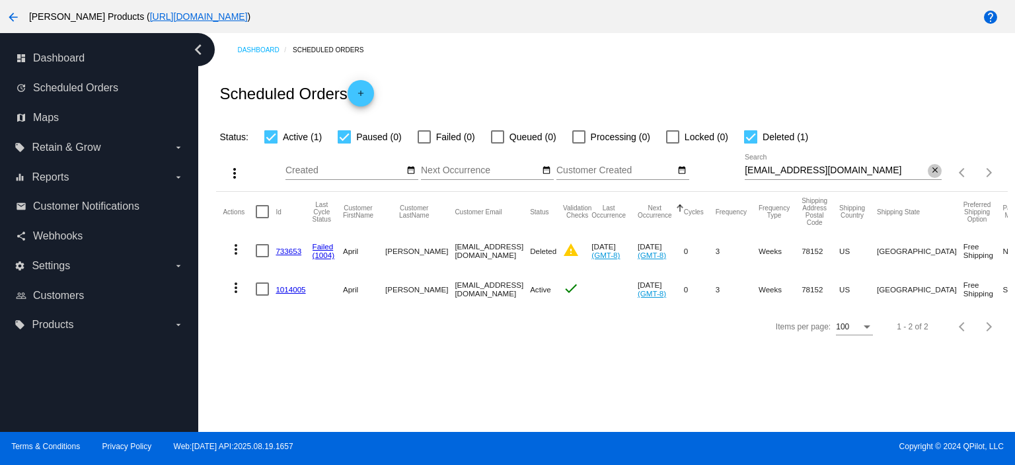
click at [931, 172] on mat-icon "close" at bounding box center [934, 170] width 9 height 11
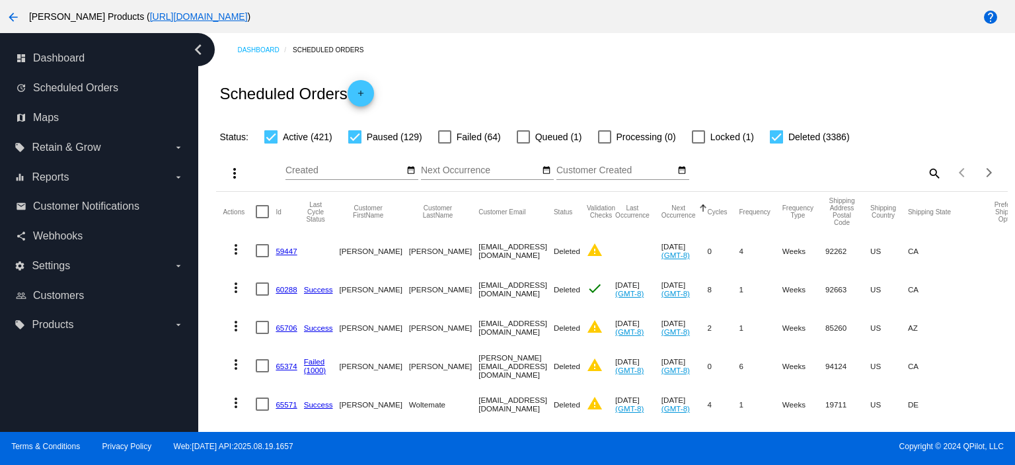
click at [914, 170] on div "search" at bounding box center [843, 173] width 197 height 20
click at [926, 168] on mat-icon "search" at bounding box center [934, 173] width 16 height 20
click at [745, 170] on input "Search" at bounding box center [843, 170] width 197 height 11
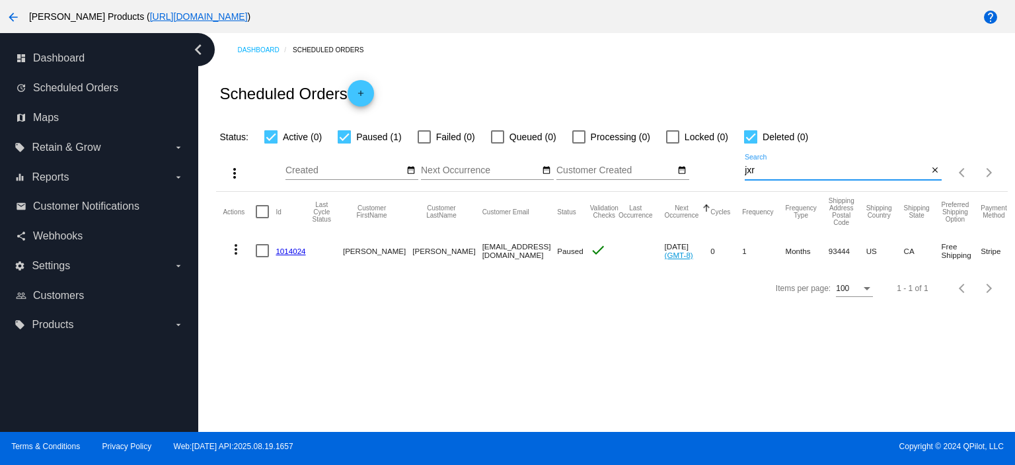
type input "jxr"
click at [294, 251] on link "1014024" at bounding box center [291, 250] width 30 height 9
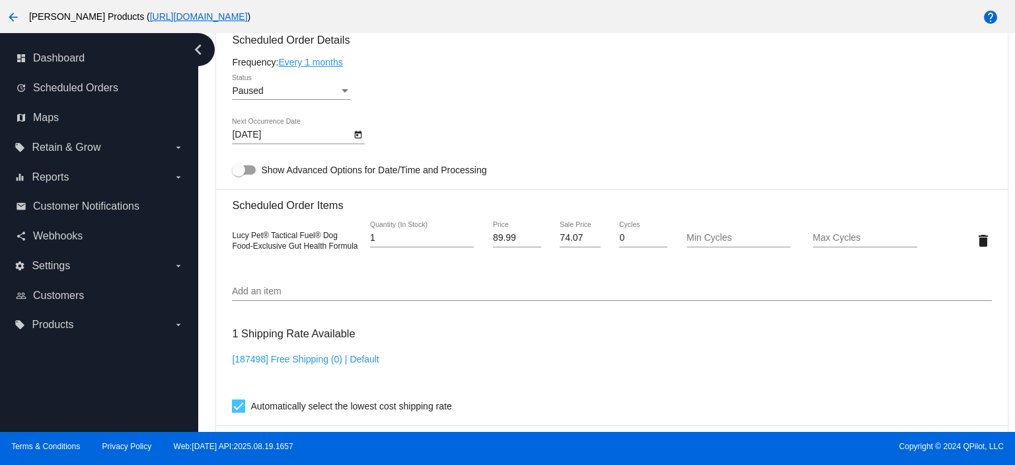
scroll to position [704, 0]
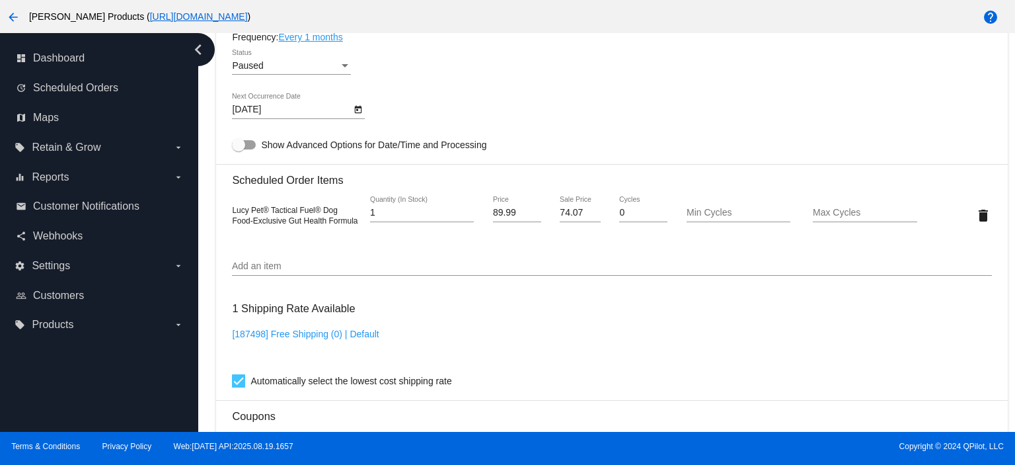
click at [260, 62] on div "Paused Status" at bounding box center [291, 62] width 119 height 26
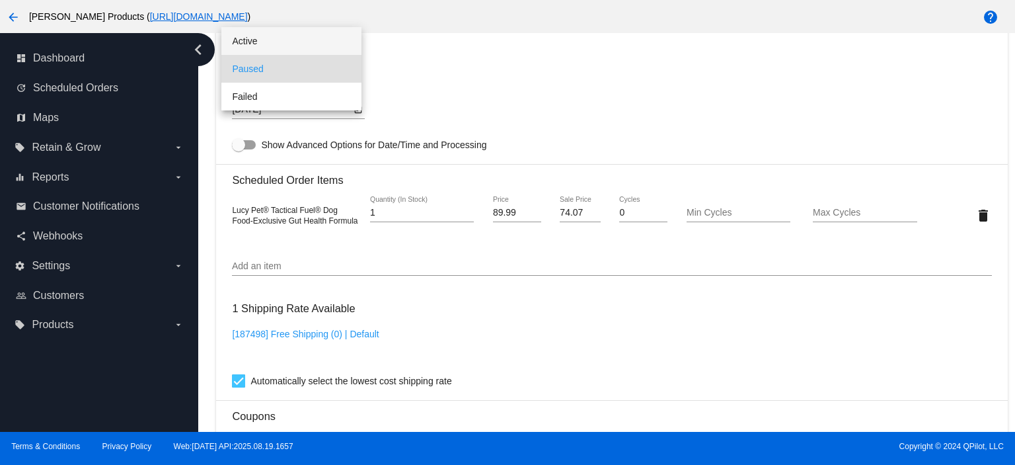
click at [260, 41] on span "Active" at bounding box center [291, 41] width 119 height 28
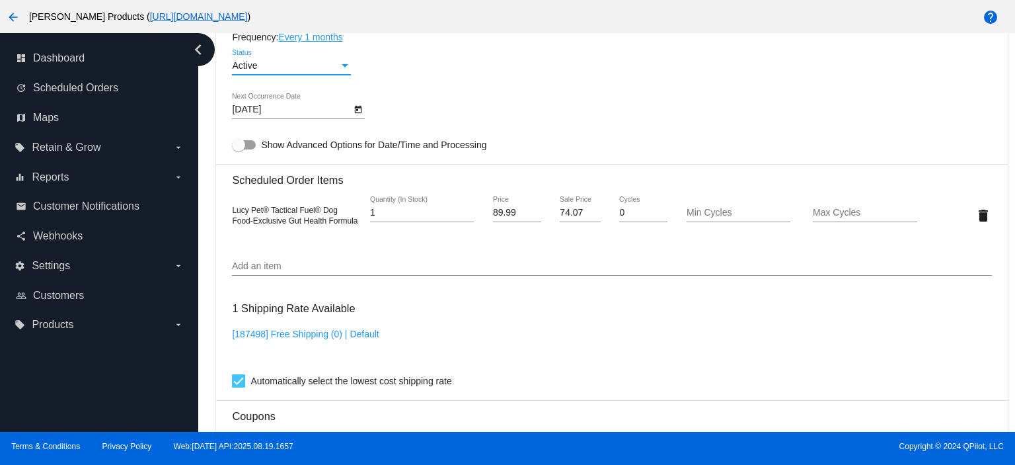
scroll to position [617, 0]
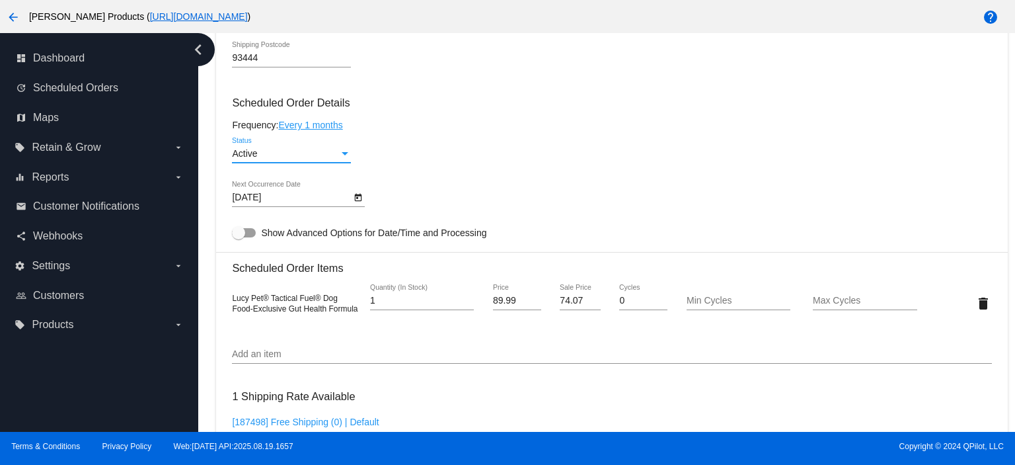
click at [293, 124] on link "Every 1 months" at bounding box center [310, 125] width 64 height 11
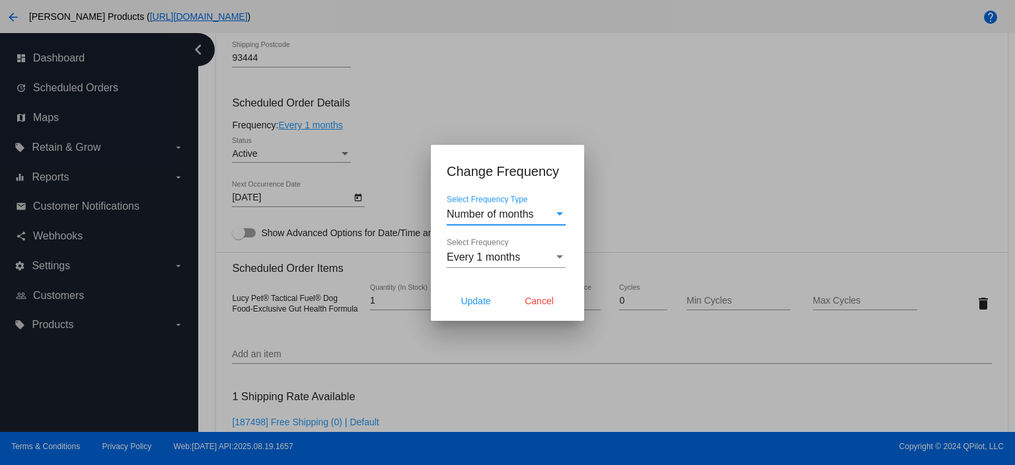
click at [501, 216] on span "Number of months" at bounding box center [490, 213] width 87 height 11
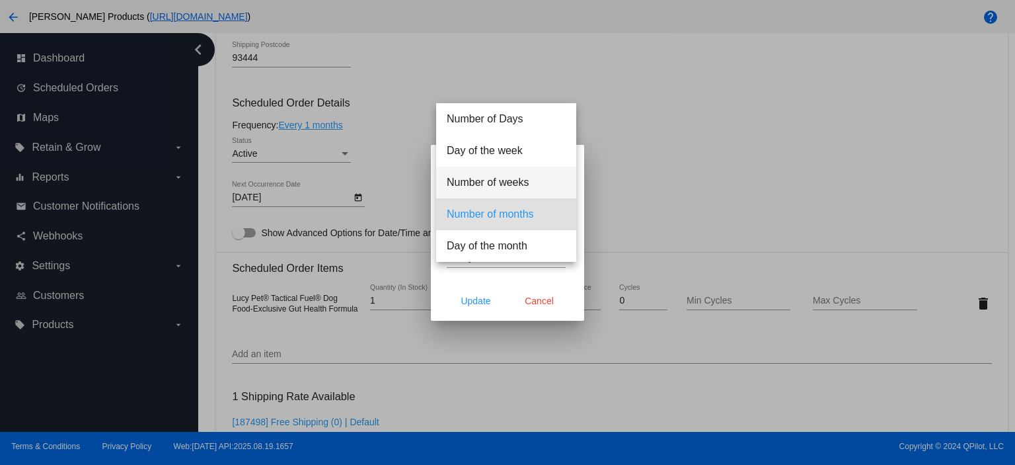
click at [514, 183] on span "Number of weeks" at bounding box center [506, 183] width 119 height 32
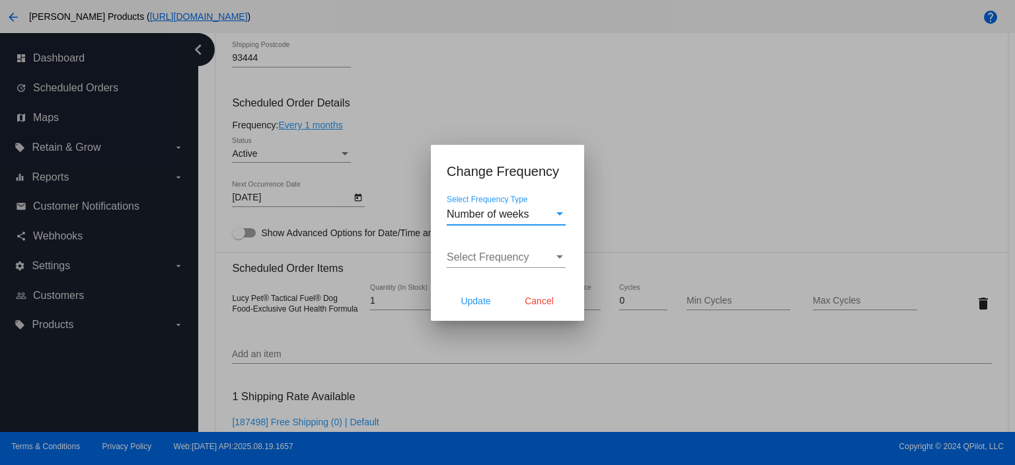
click at [476, 247] on div "Select Frequency Select Frequency" at bounding box center [506, 253] width 119 height 30
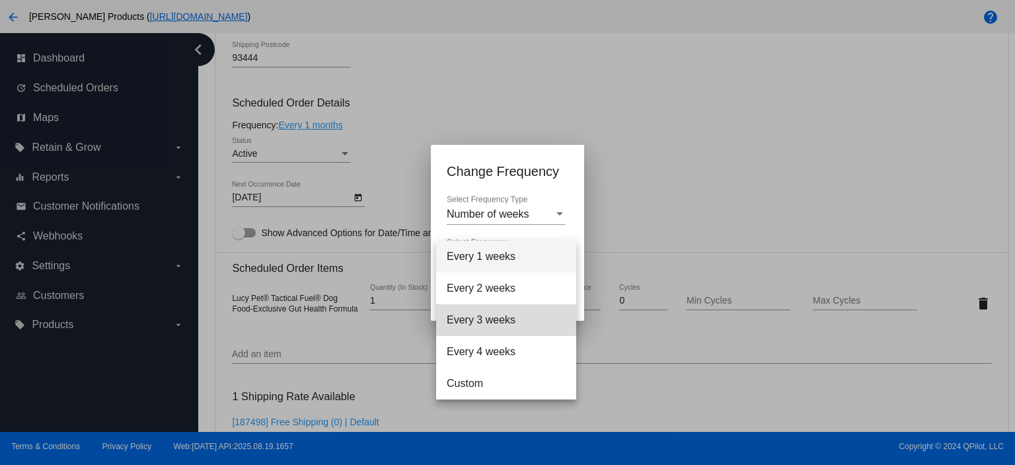
click at [477, 315] on span "Every 3 weeks" at bounding box center [506, 320] width 119 height 32
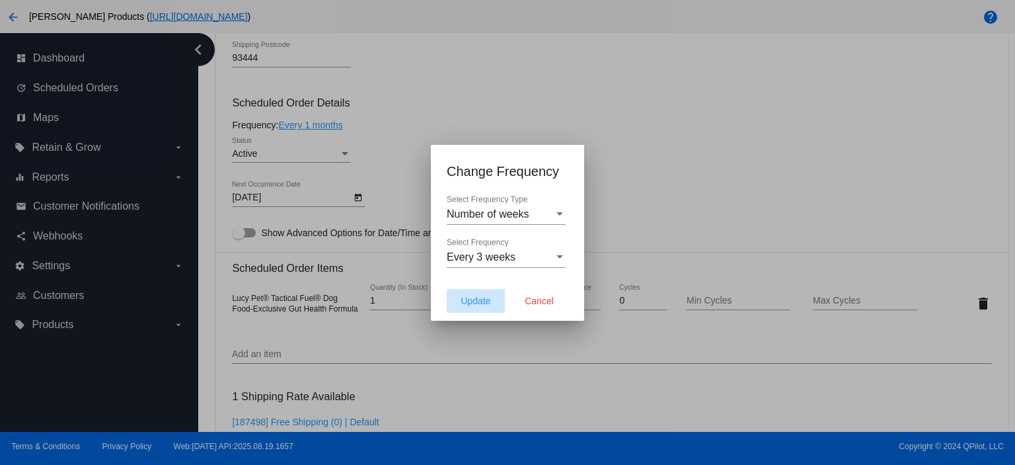
click at [474, 300] on span "Update" at bounding box center [476, 300] width 30 height 11
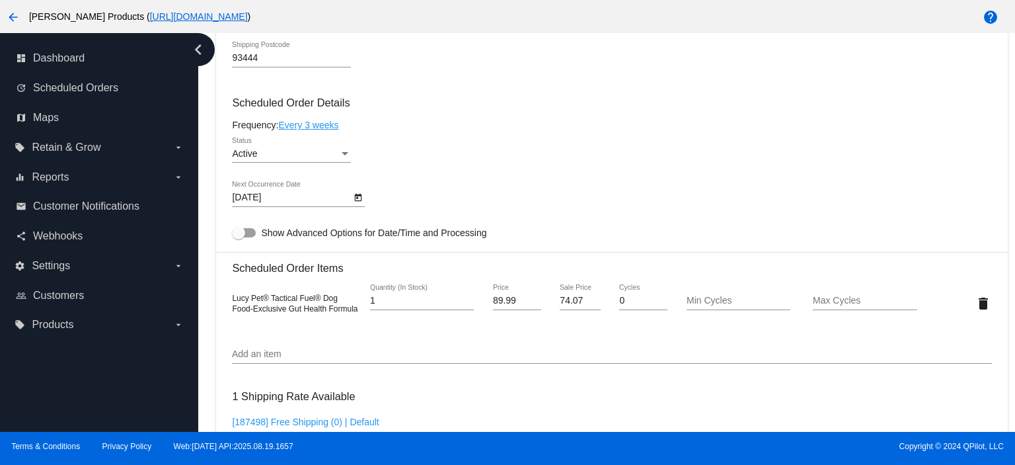
type input "[DATE]"
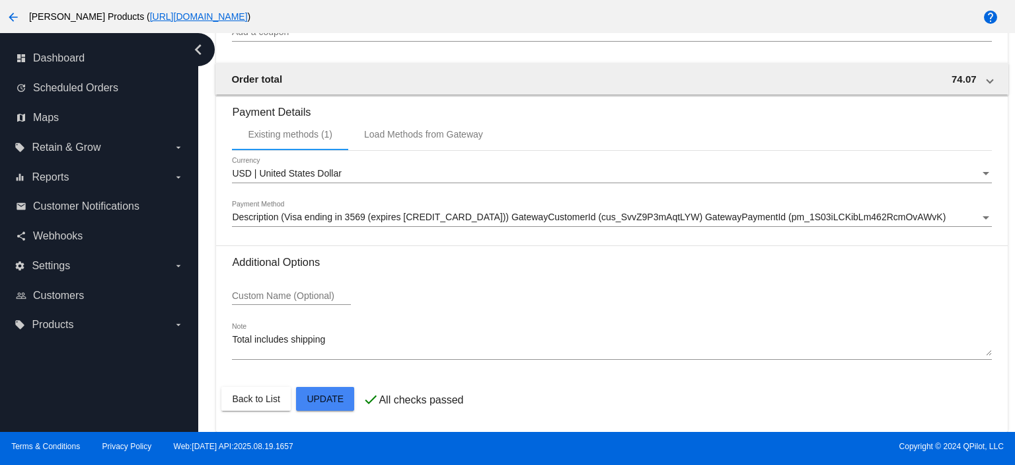
scroll to position [1121, 0]
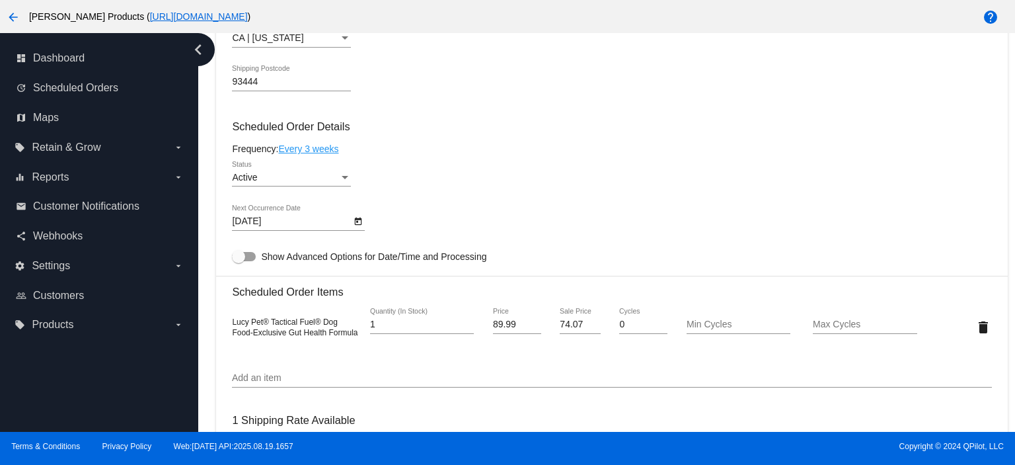
scroll to position [0, 0]
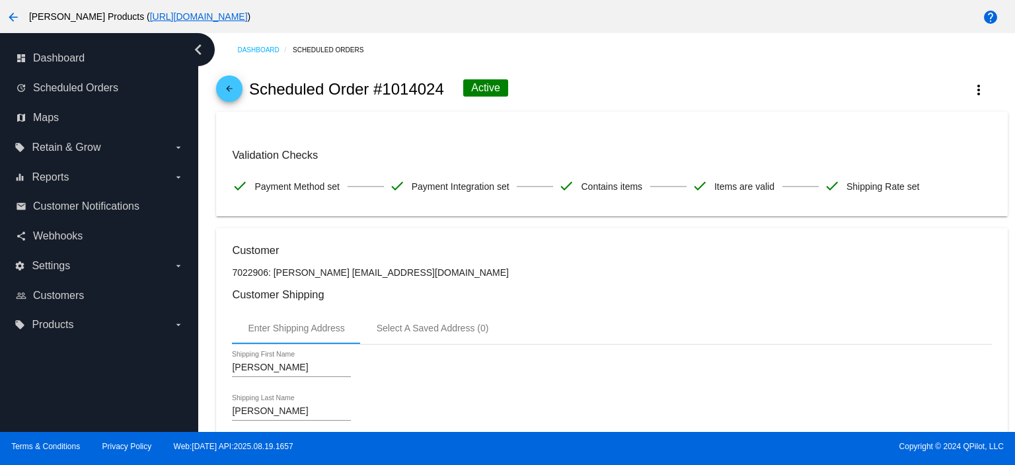
click at [232, 91] on mat-icon "arrow_back" at bounding box center [229, 92] width 16 height 16
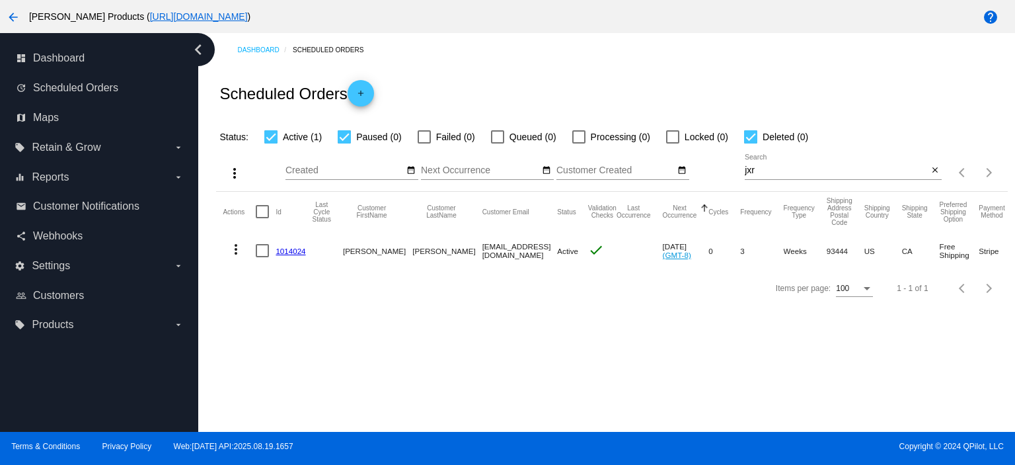
click at [282, 250] on link "1014024" at bounding box center [291, 250] width 30 height 9
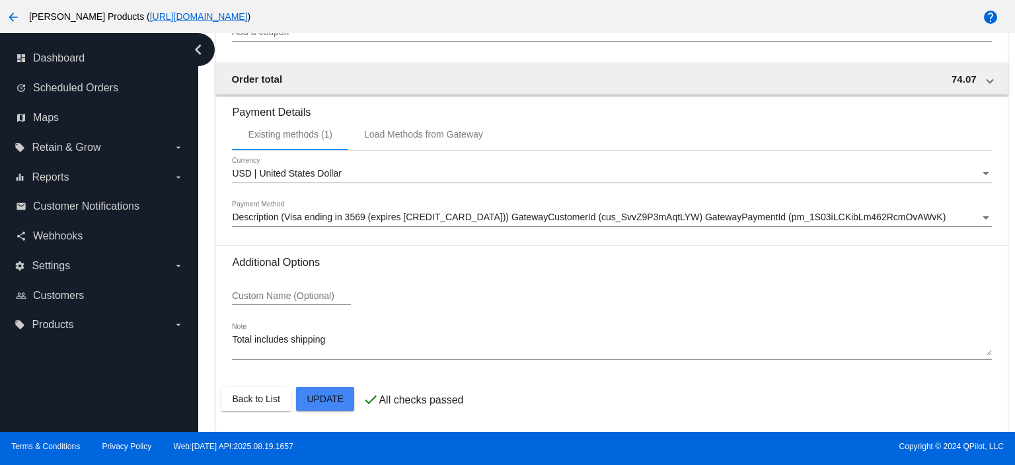
scroll to position [1121, 0]
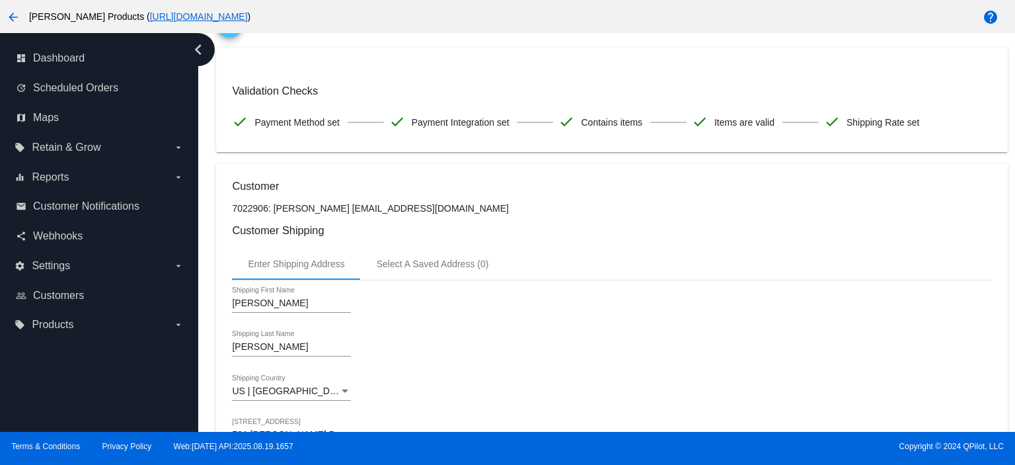
scroll to position [0, 0]
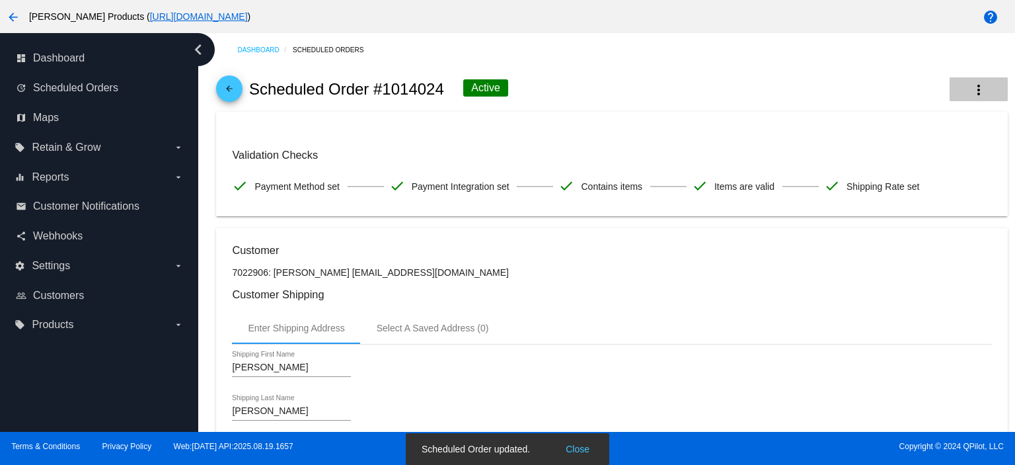
click at [971, 87] on mat-icon "more_vert" at bounding box center [979, 90] width 16 height 16
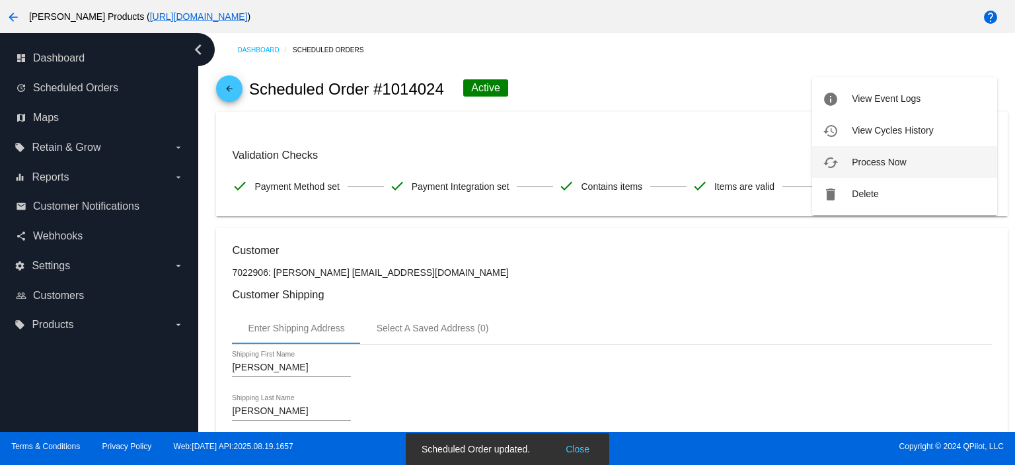
click at [921, 153] on button "cached Process Now" at bounding box center [904, 162] width 185 height 32
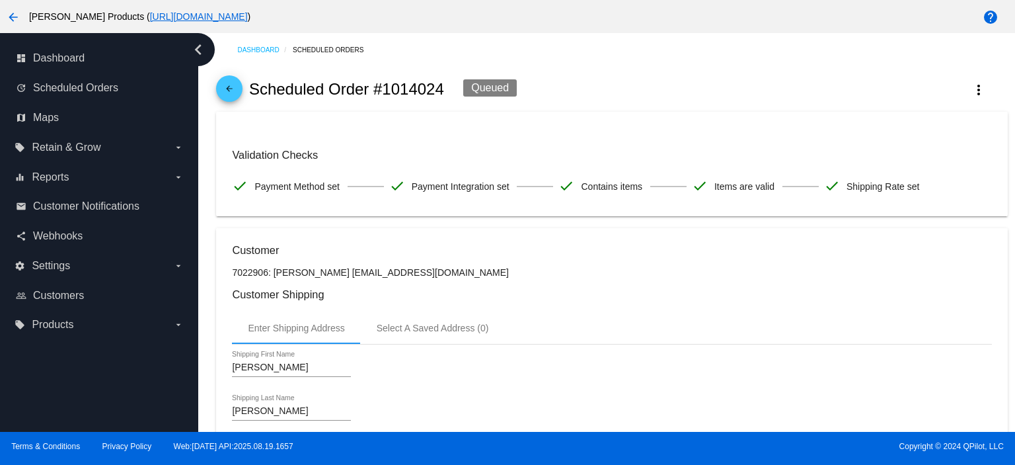
click at [231, 96] on mat-icon "arrow_back" at bounding box center [229, 92] width 16 height 16
